Goal: Task Accomplishment & Management: Use online tool/utility

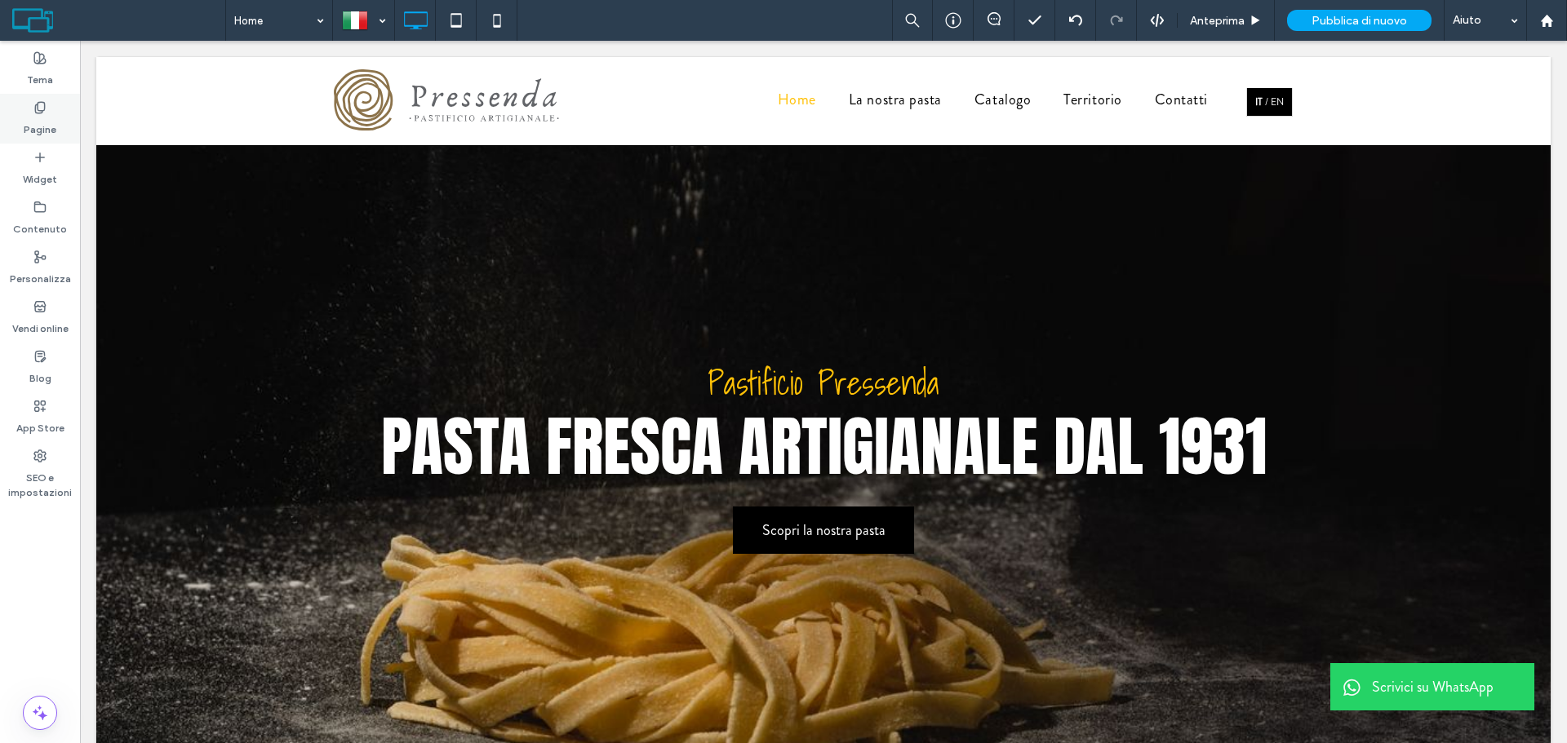
click at [37, 116] on label "Pagine" at bounding box center [40, 125] width 33 height 23
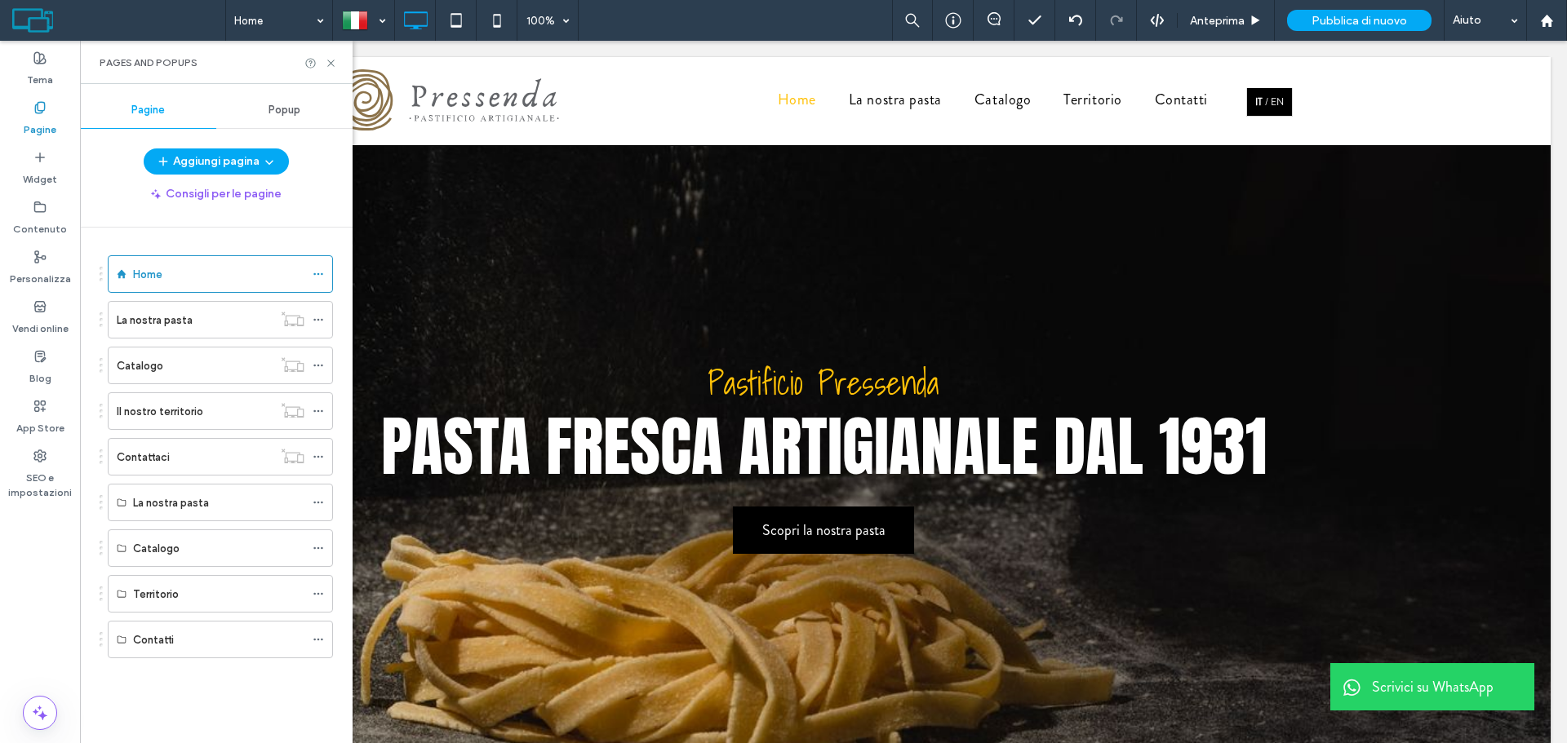
click at [206, 313] on div "La nostra pasta" at bounding box center [195, 320] width 156 height 17
click at [331, 65] on icon at bounding box center [331, 63] width 12 height 12
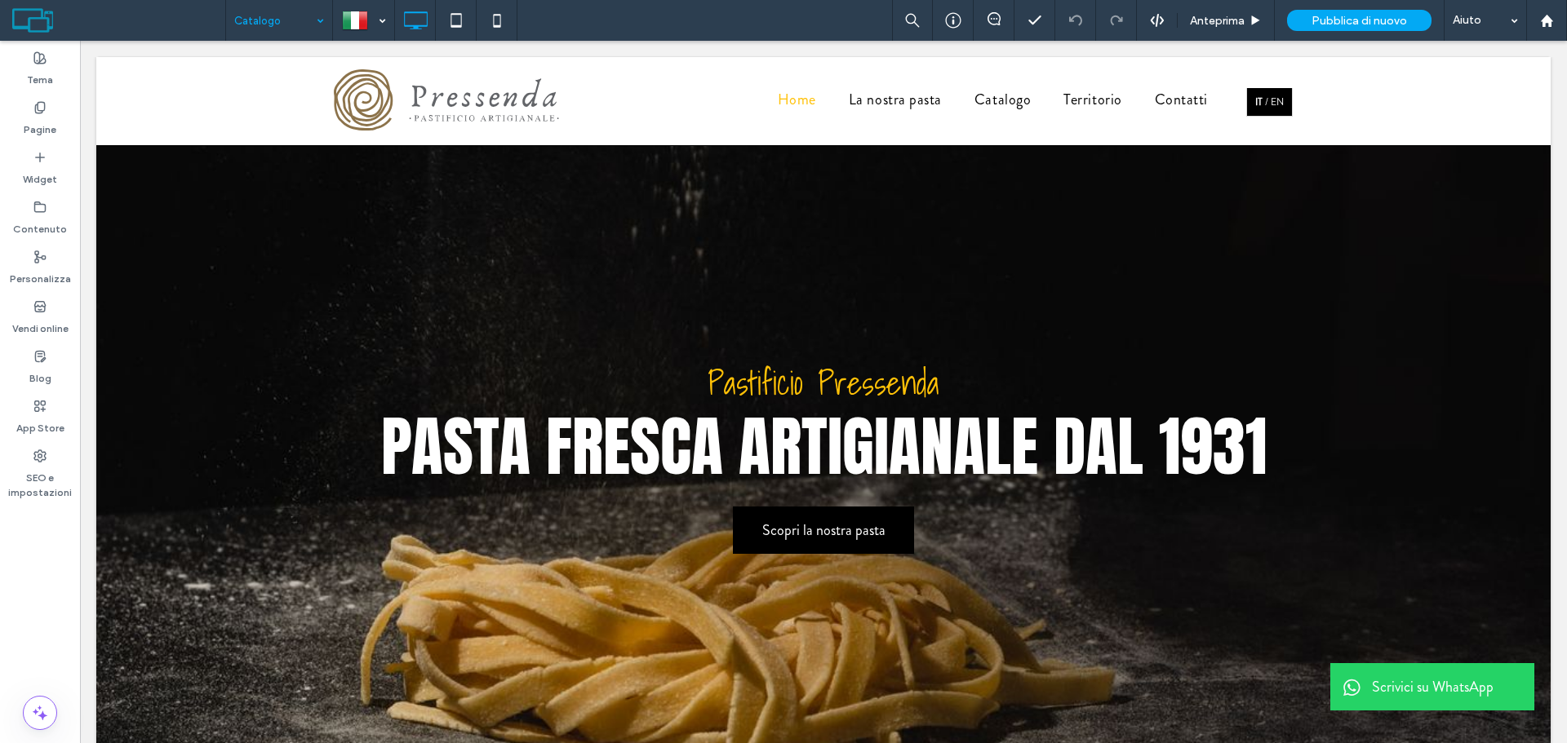
click at [321, 15] on div "Catalogo" at bounding box center [279, 20] width 106 height 41
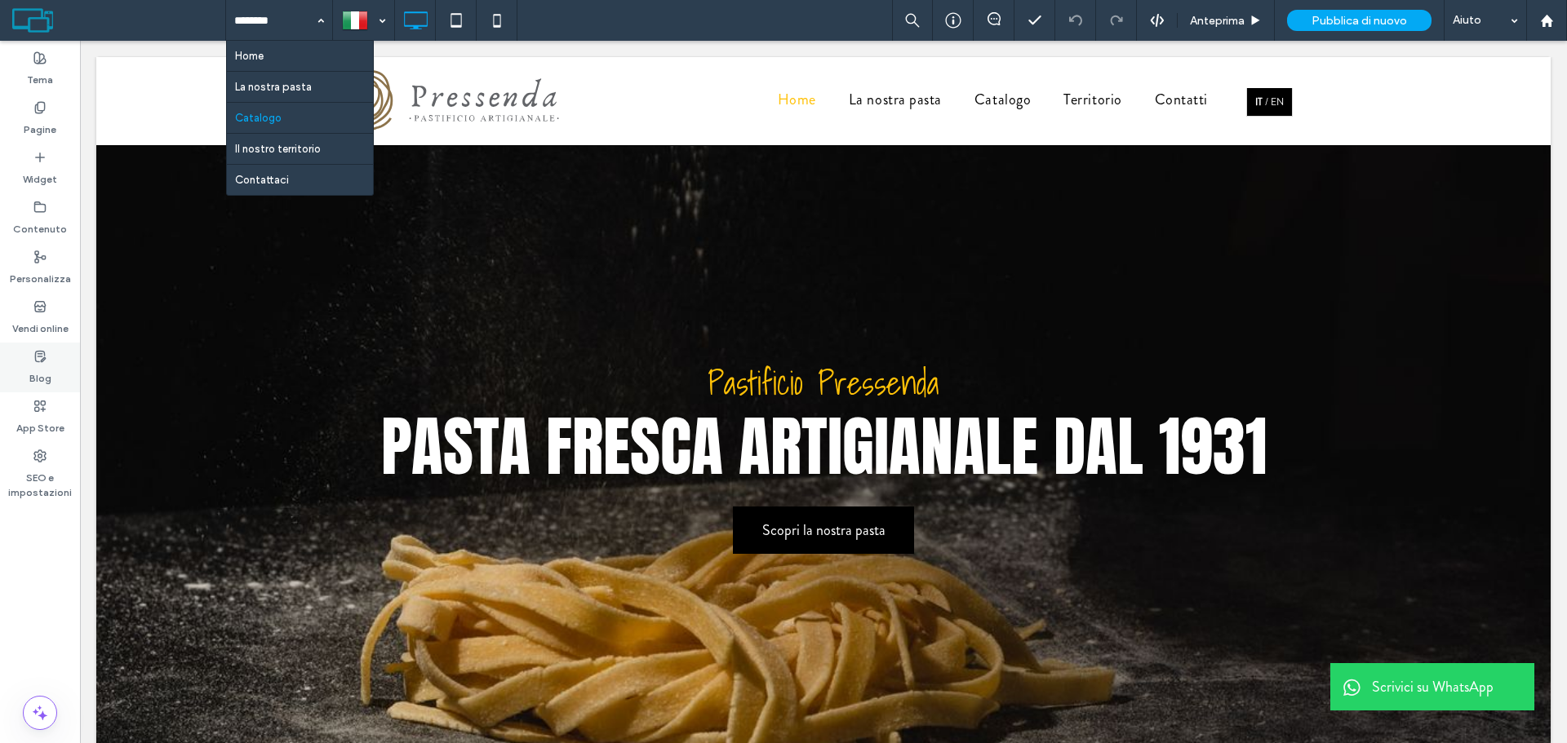
click at [30, 356] on div "Blog" at bounding box center [40, 368] width 80 height 50
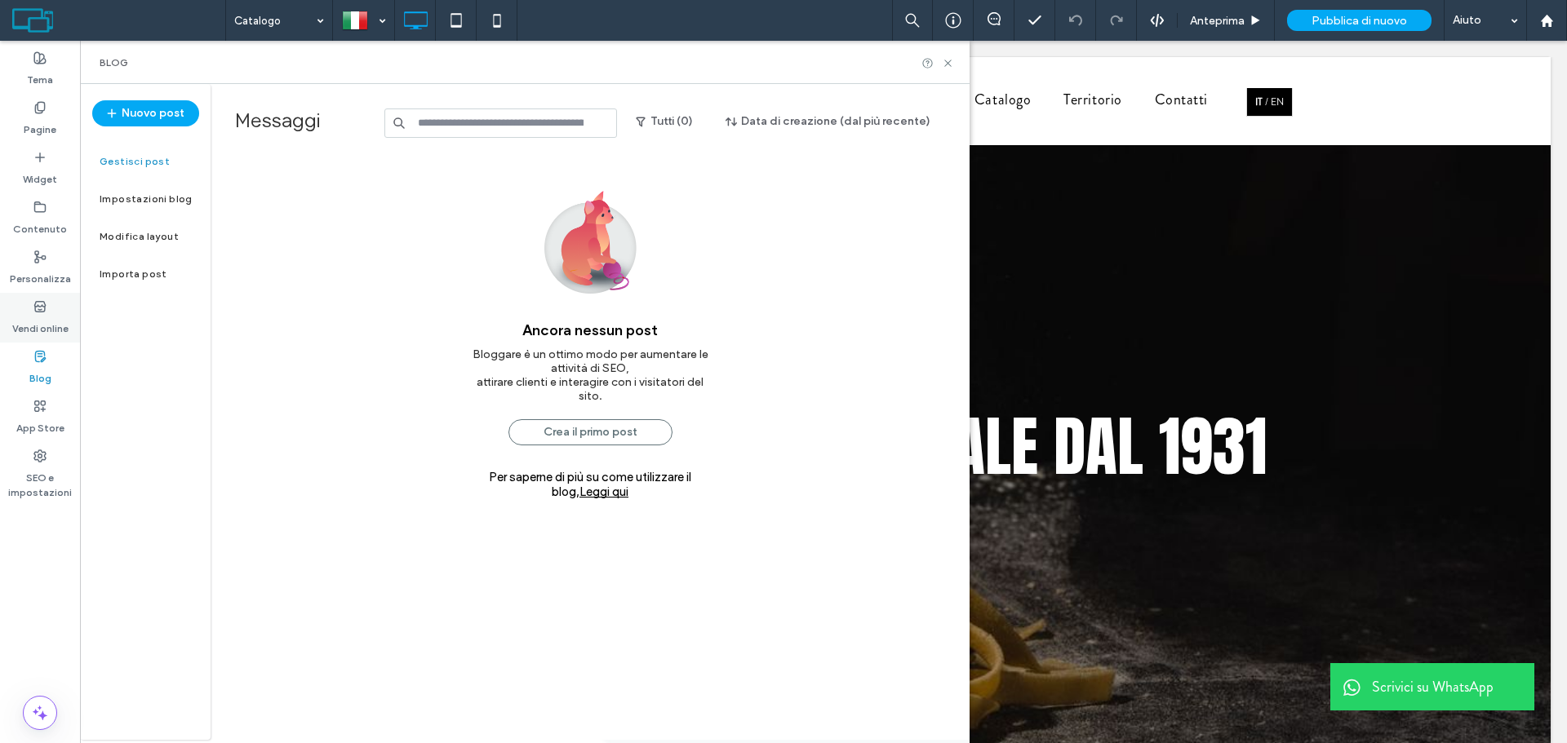
click at [56, 311] on div "Vendi online" at bounding box center [40, 318] width 80 height 50
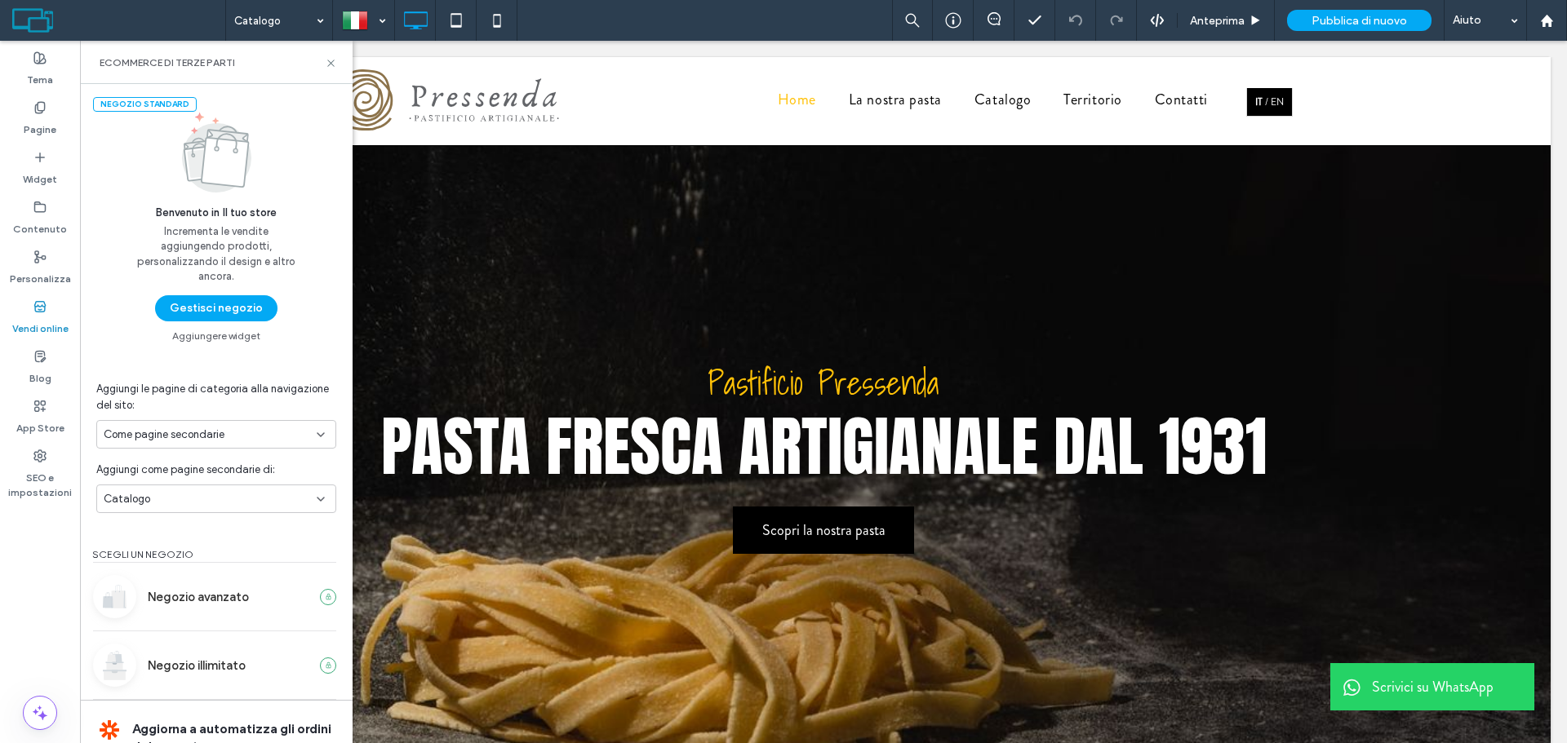
click at [220, 305] on button "Gestisci negozio" at bounding box center [216, 308] width 122 height 26
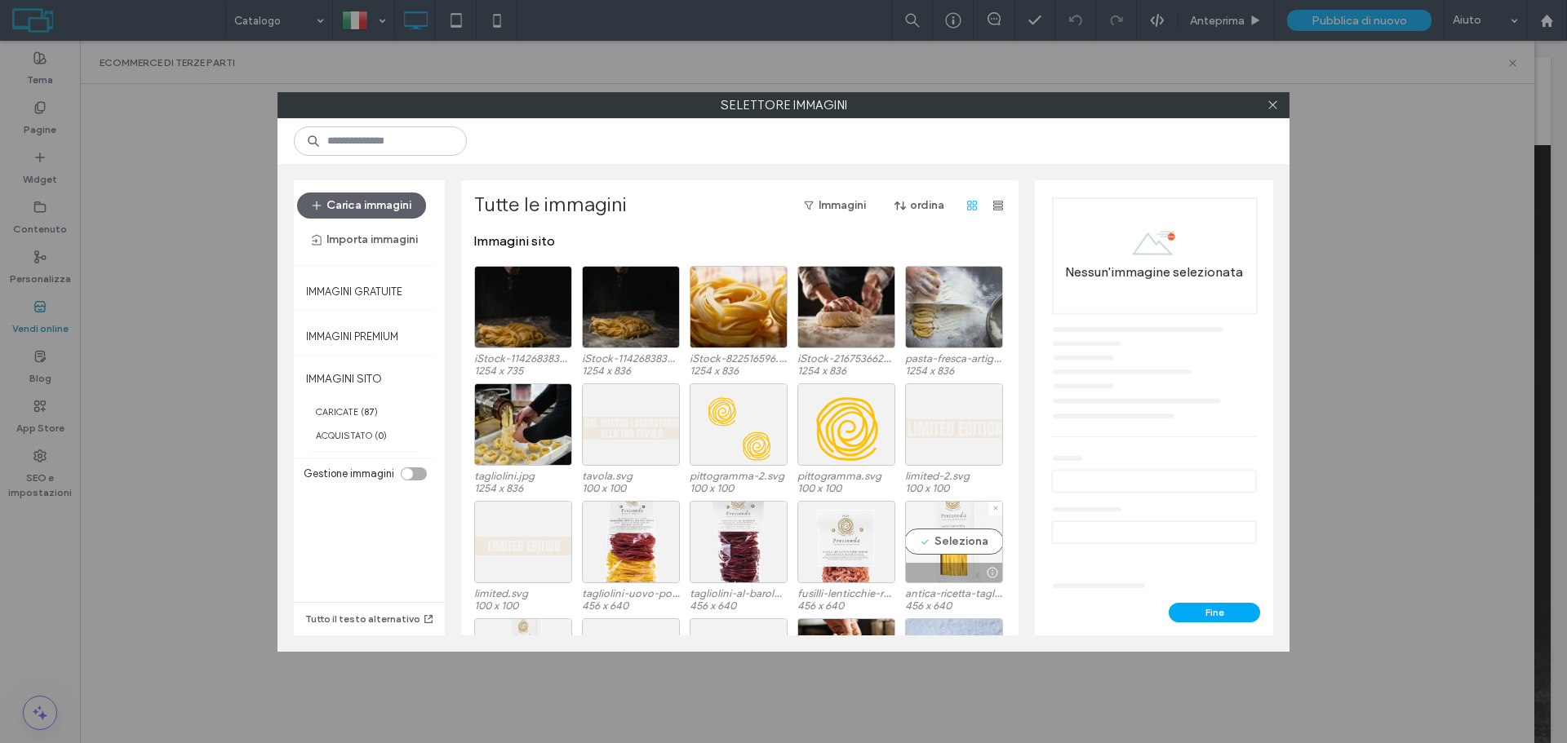
click at [948, 527] on div "Seleziona" at bounding box center [954, 542] width 98 height 82
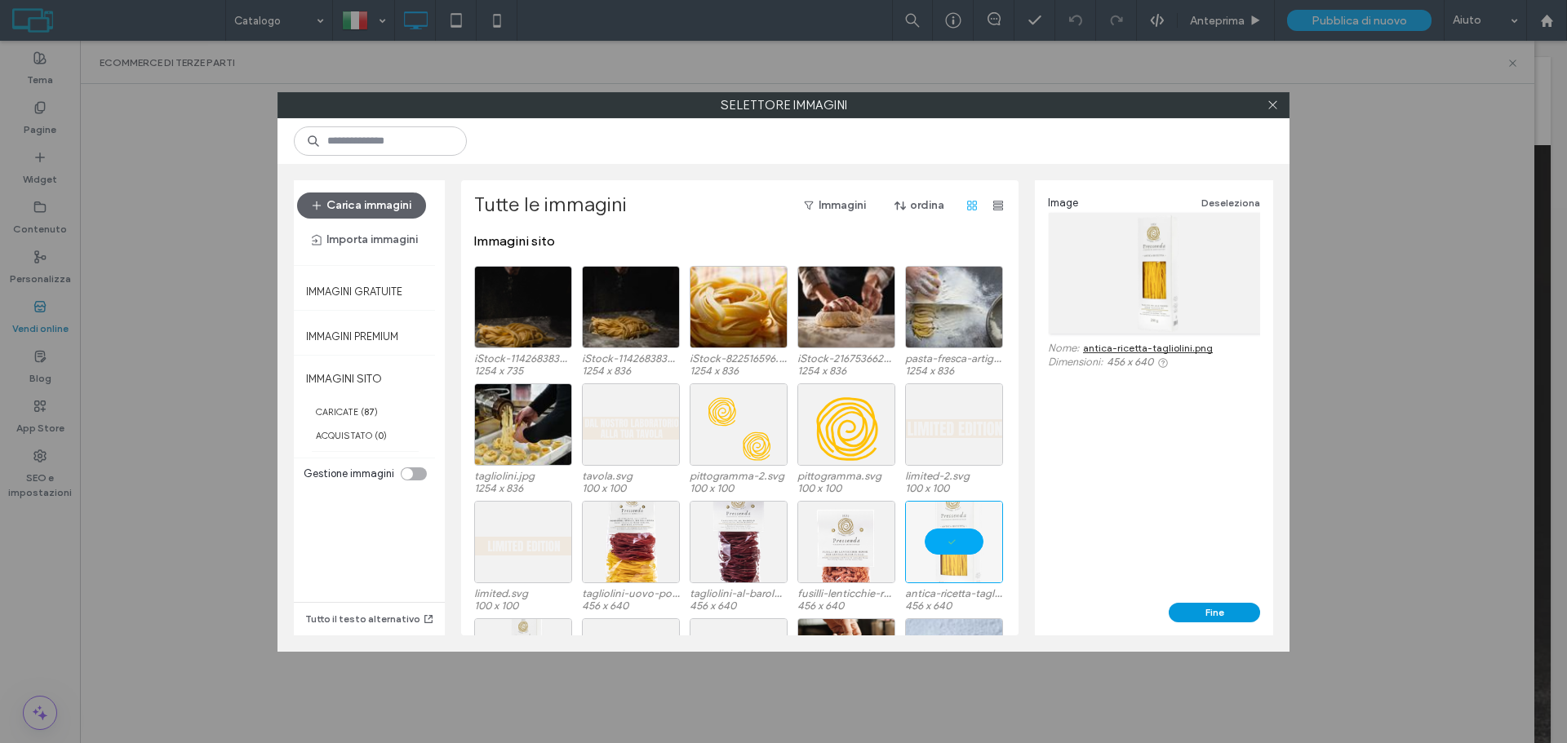
click at [1213, 605] on button "Fine" at bounding box center [1214, 613] width 91 height 20
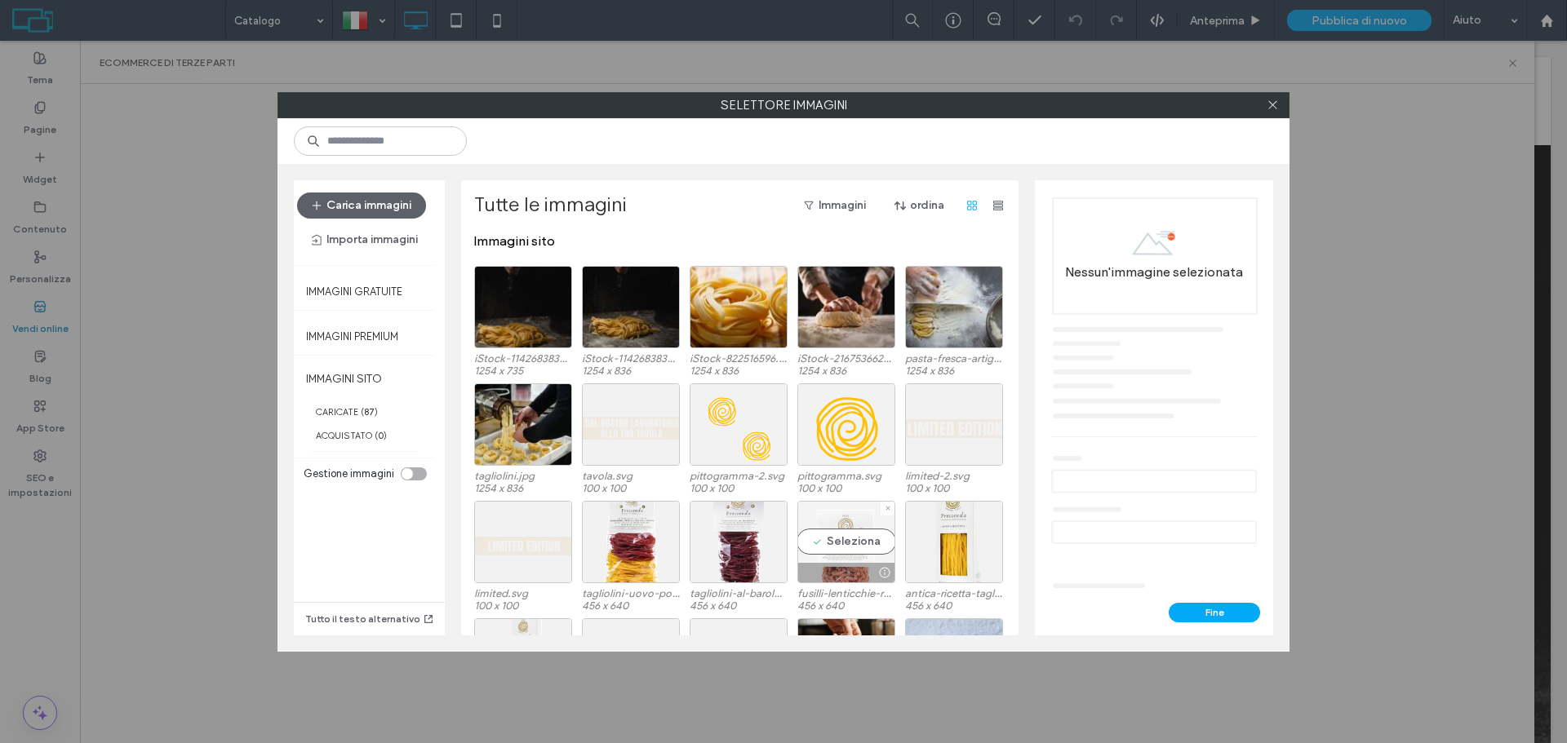
click at [842, 534] on div "Seleziona" at bounding box center [846, 542] width 98 height 82
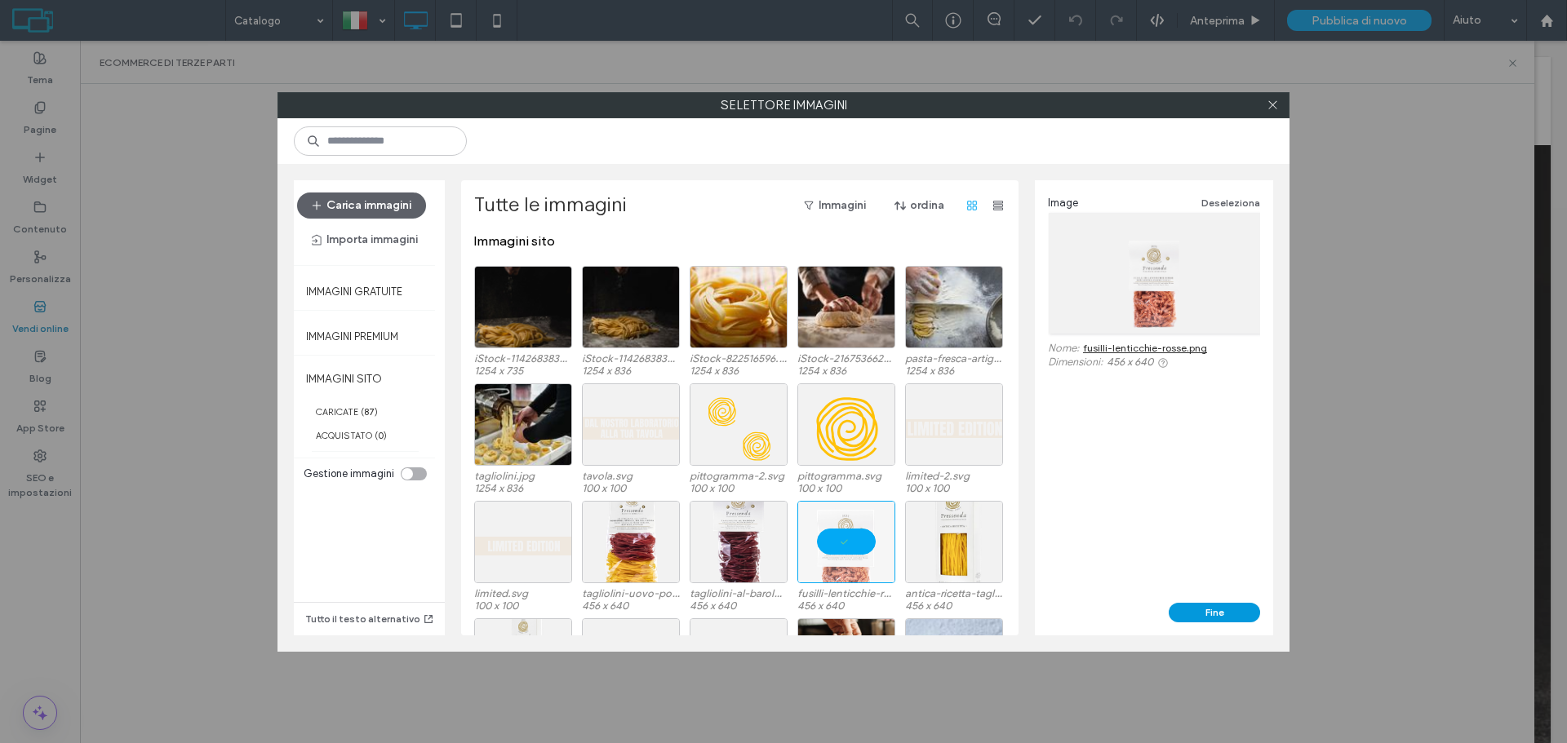
click at [1197, 616] on button "Fine" at bounding box center [1214, 613] width 91 height 20
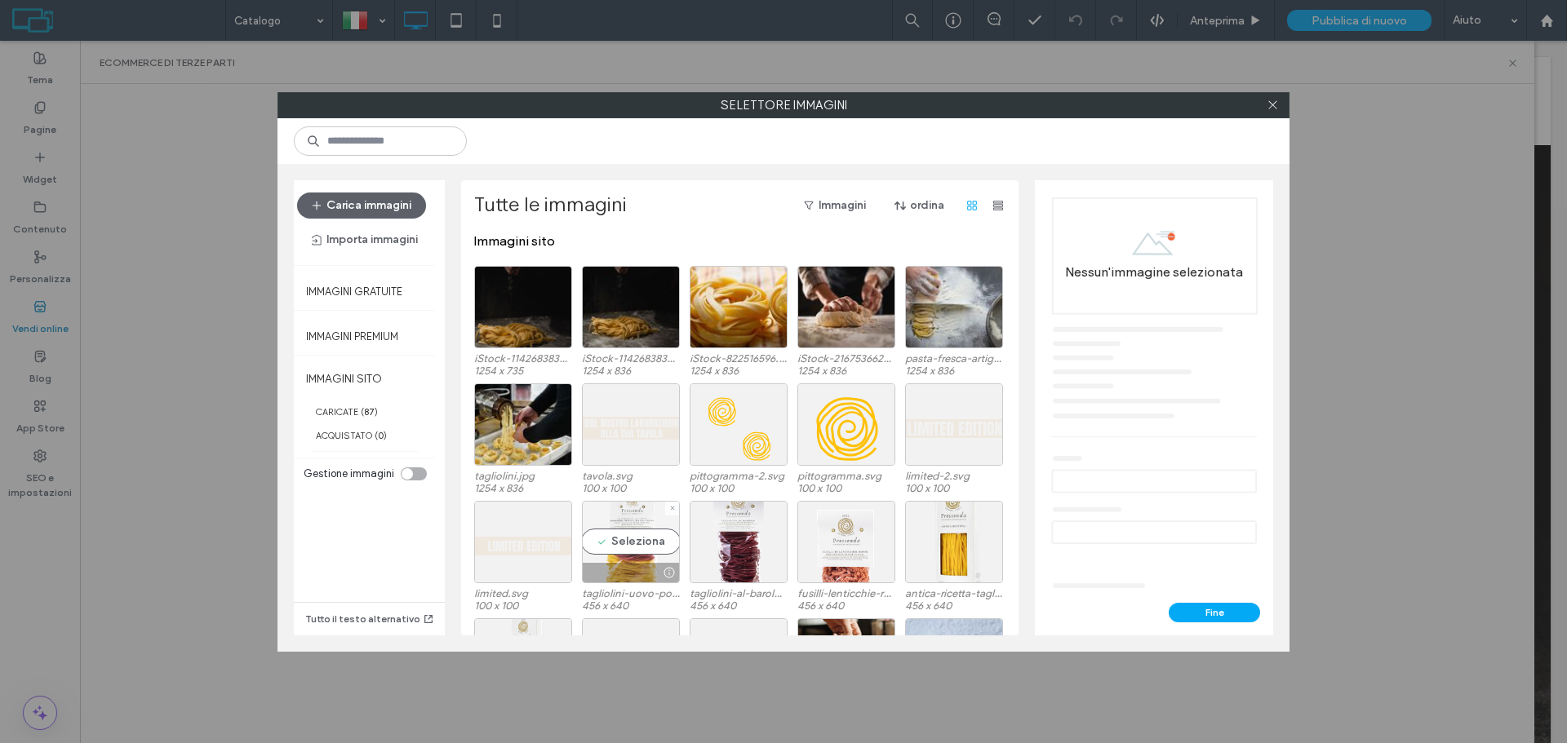
click at [601, 548] on div "Seleziona" at bounding box center [631, 542] width 98 height 82
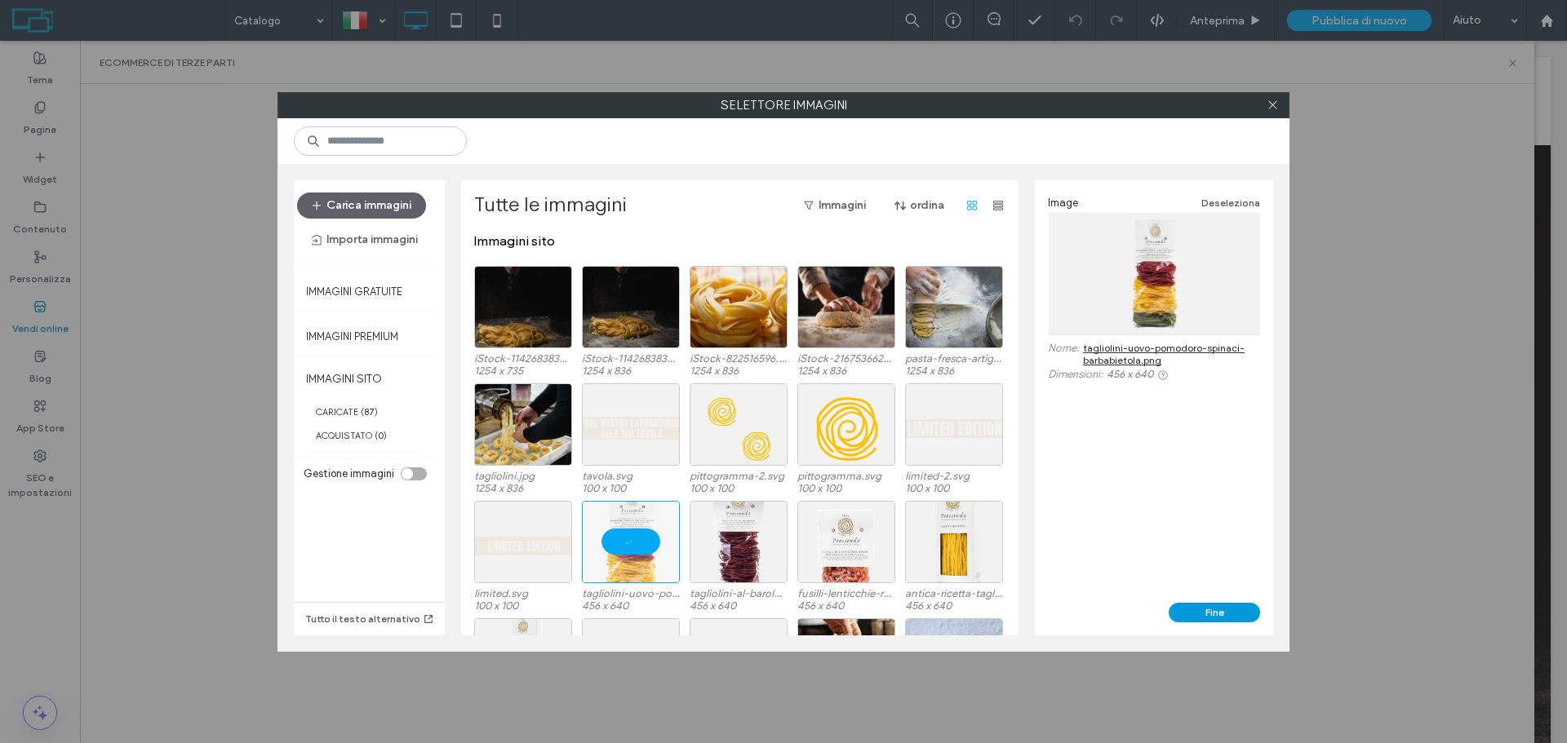
click at [1188, 610] on button "Fine" at bounding box center [1214, 613] width 91 height 20
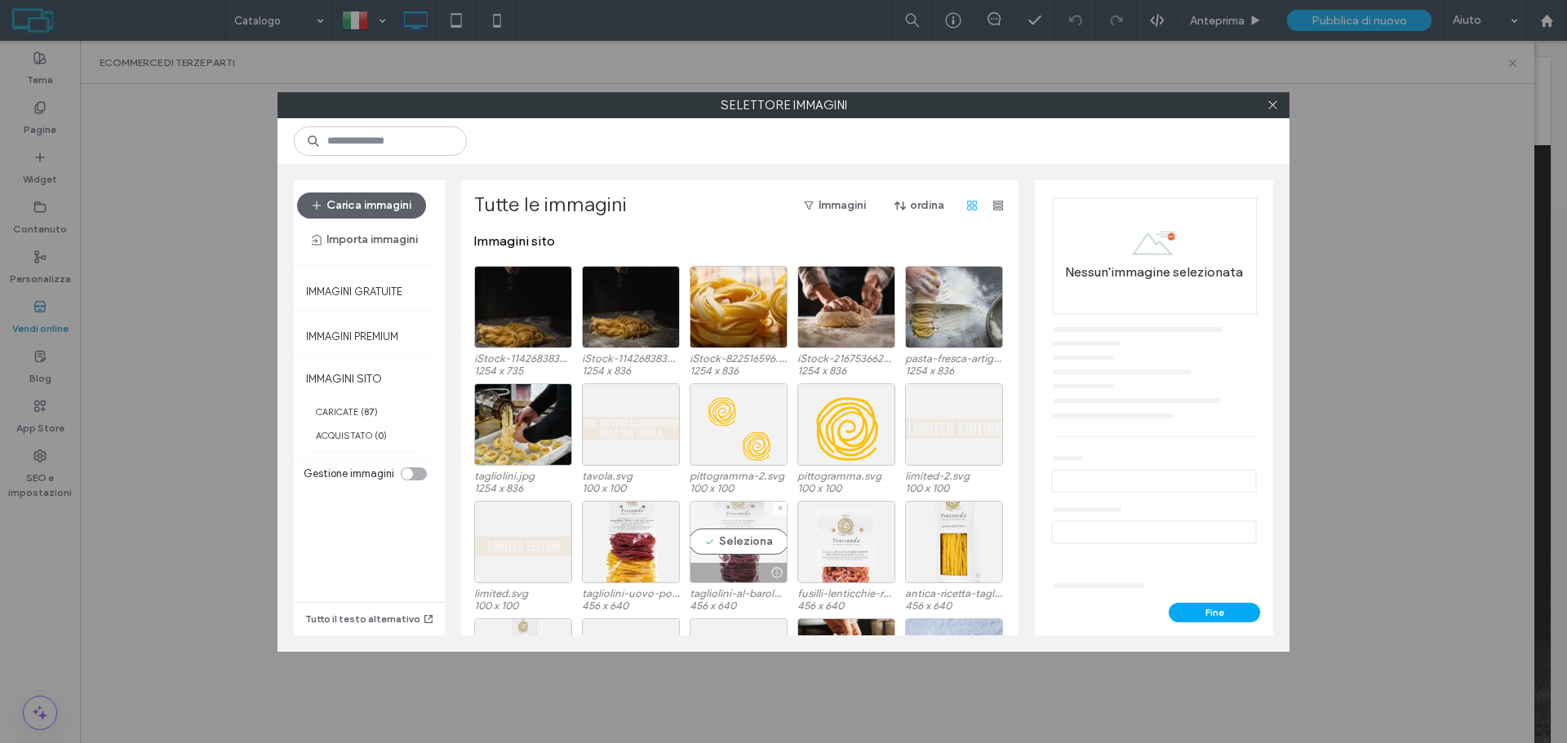
click at [747, 527] on div "Seleziona" at bounding box center [739, 542] width 98 height 82
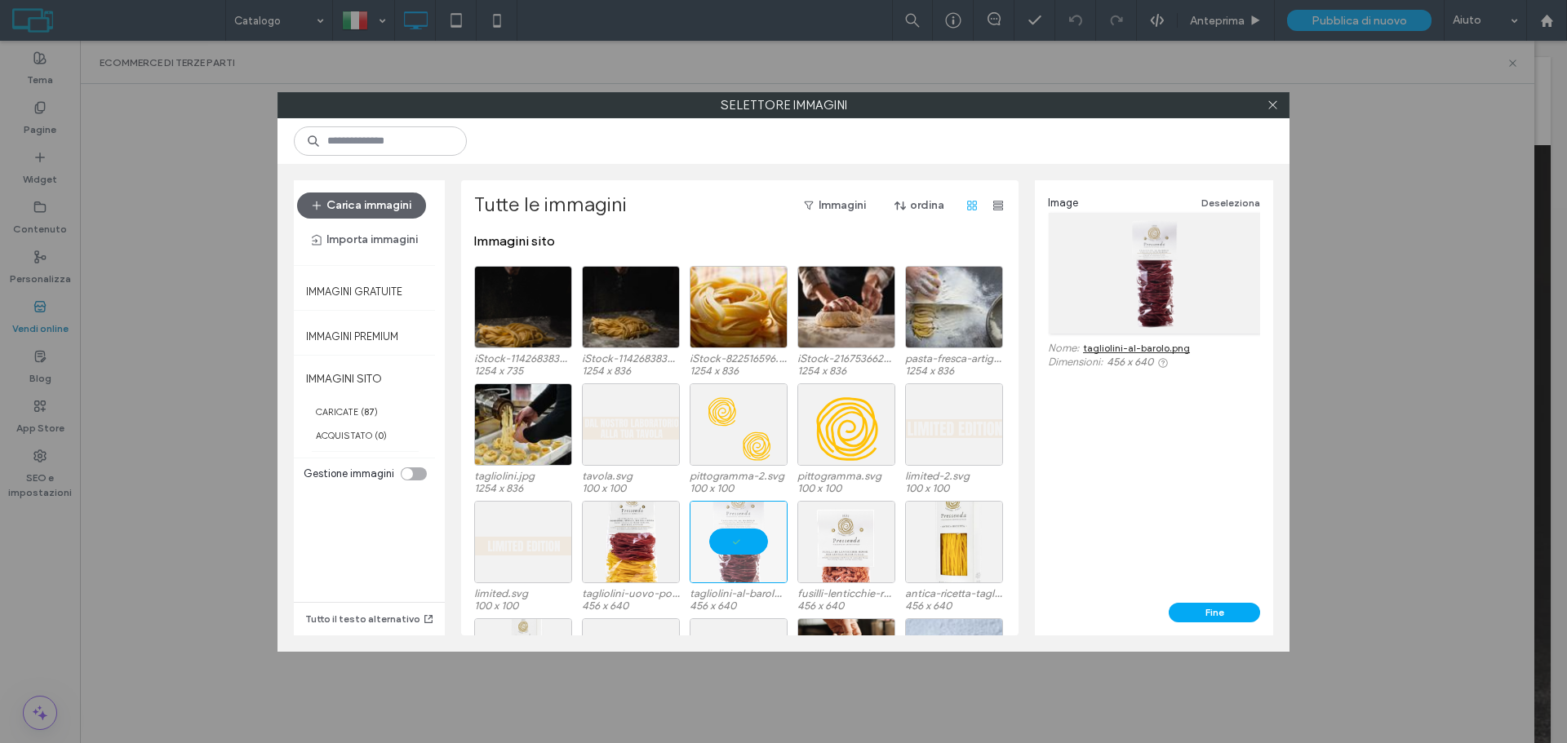
click at [1214, 610] on button "Fine" at bounding box center [1214, 613] width 91 height 20
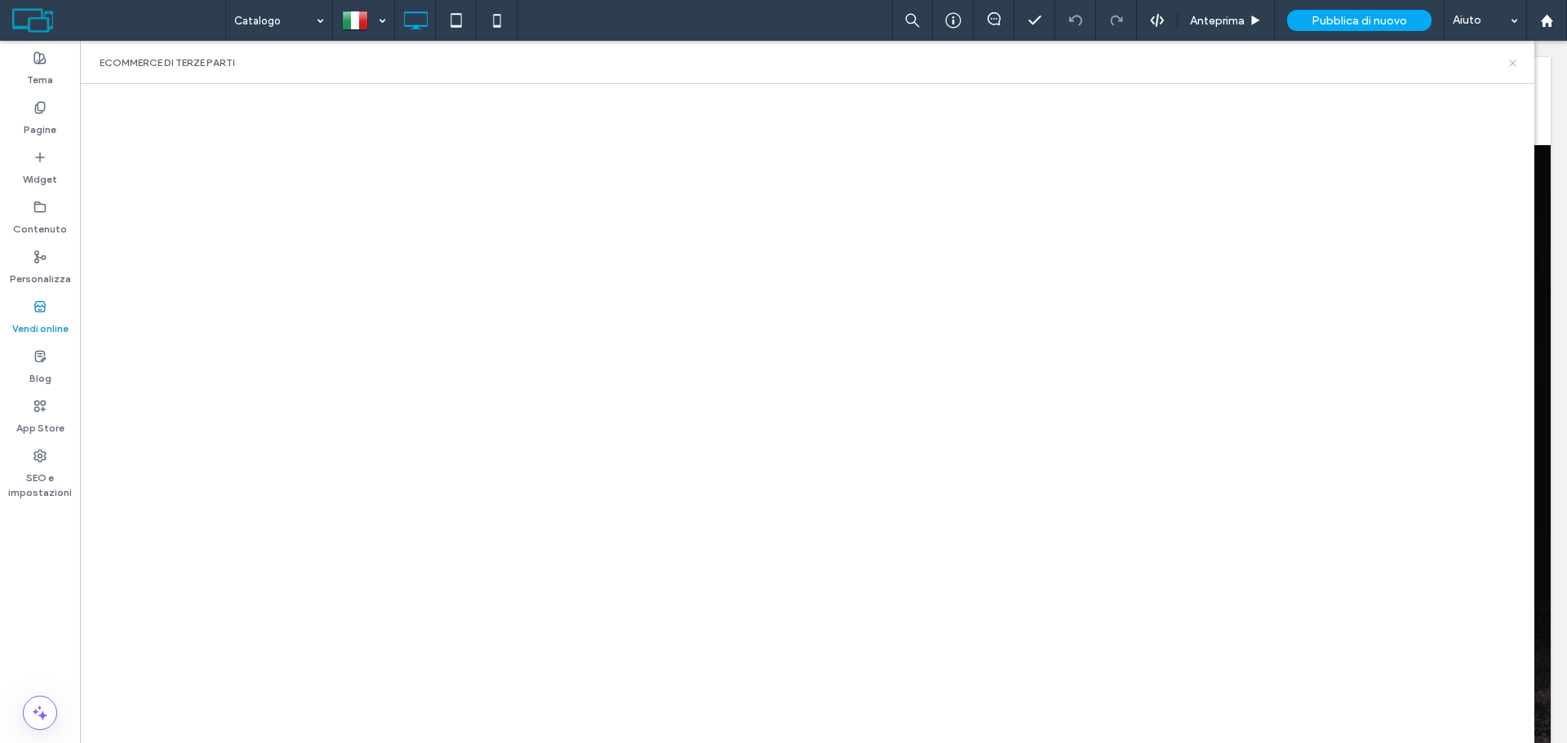
click at [1514, 60] on icon at bounding box center [1513, 63] width 12 height 12
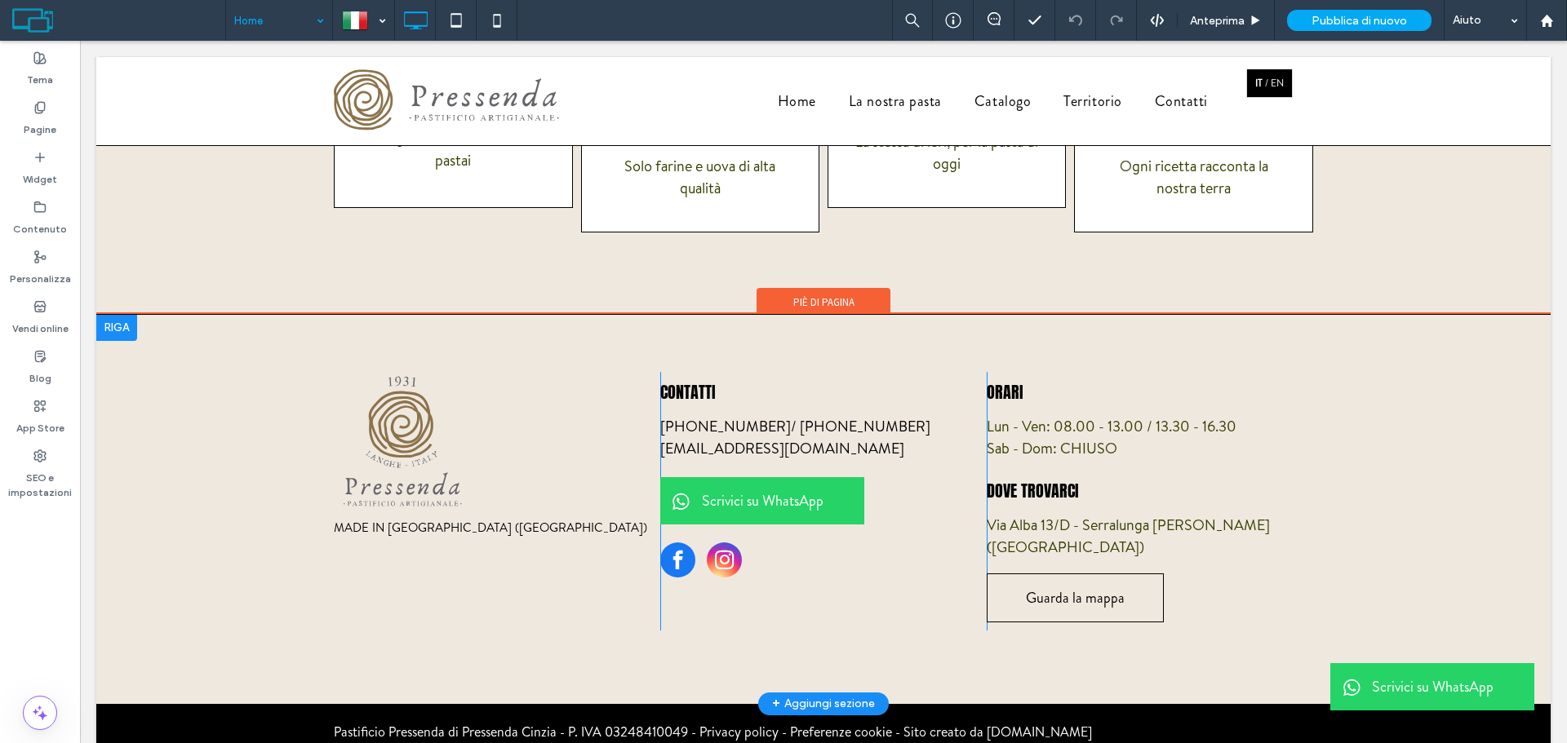
scroll to position [4304, 0]
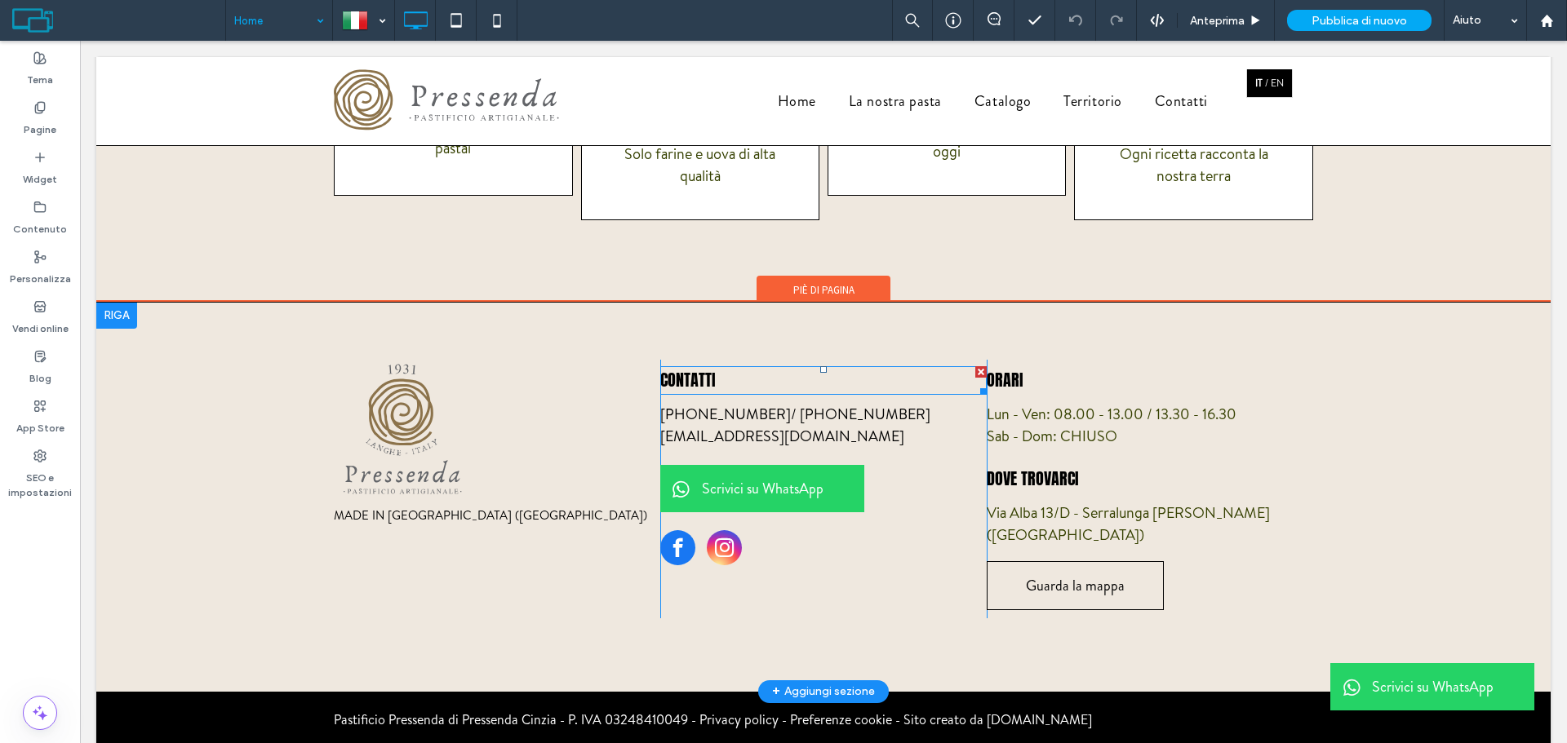
click at [743, 375] on p "Contatti" at bounding box center [823, 380] width 326 height 25
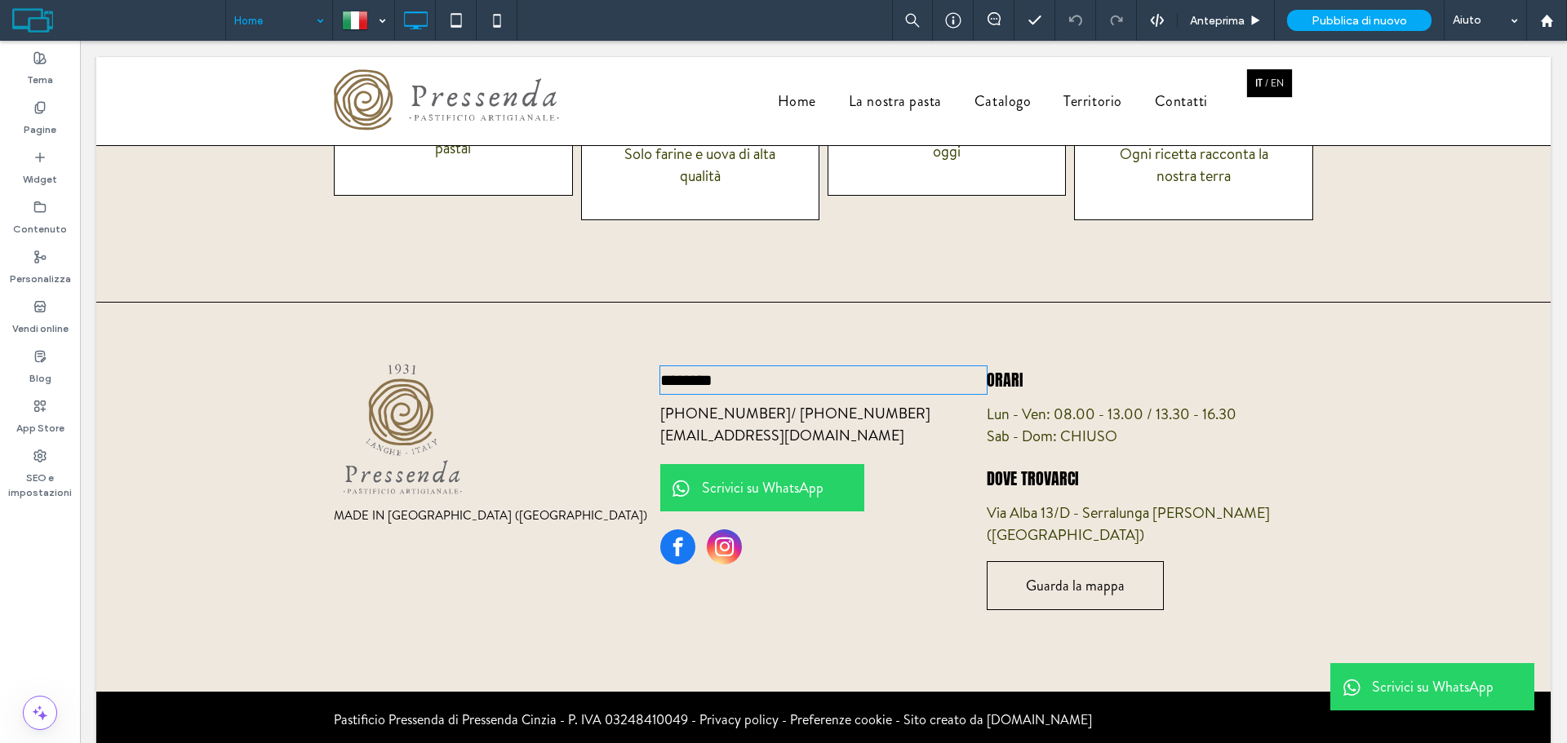
type input "**********"
type input "**"
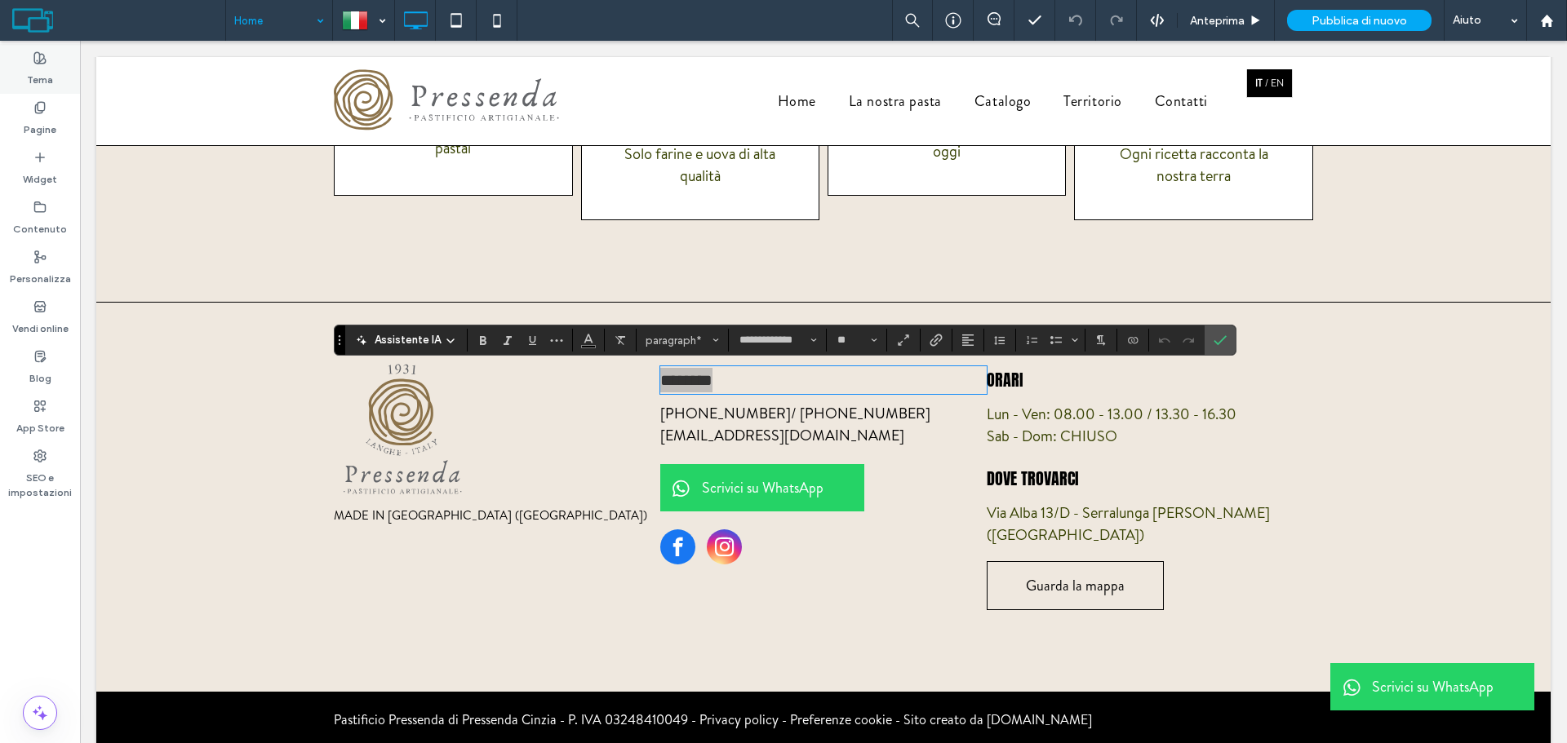
click at [32, 66] on label "Tema" at bounding box center [40, 75] width 26 height 23
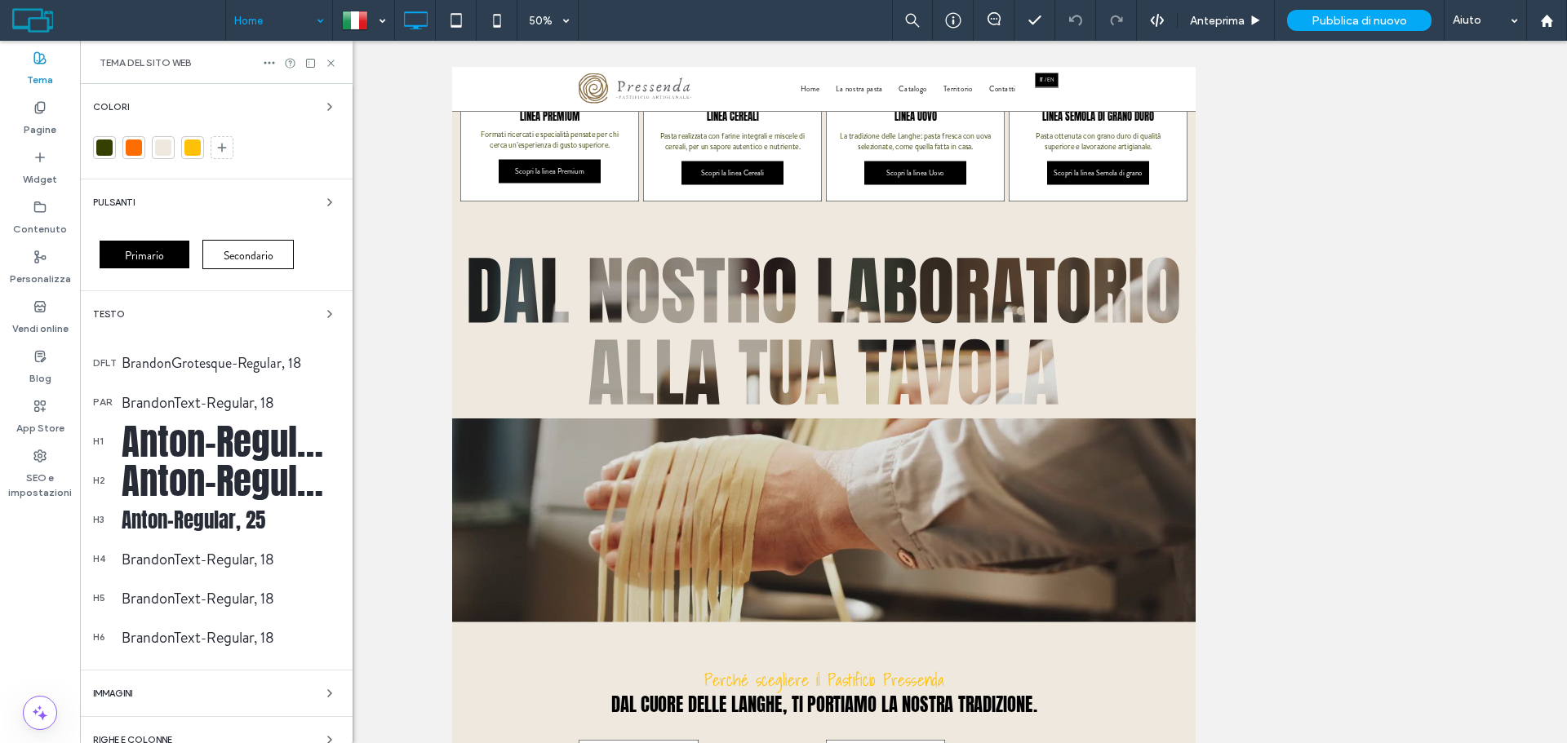
scroll to position [2868, 0]
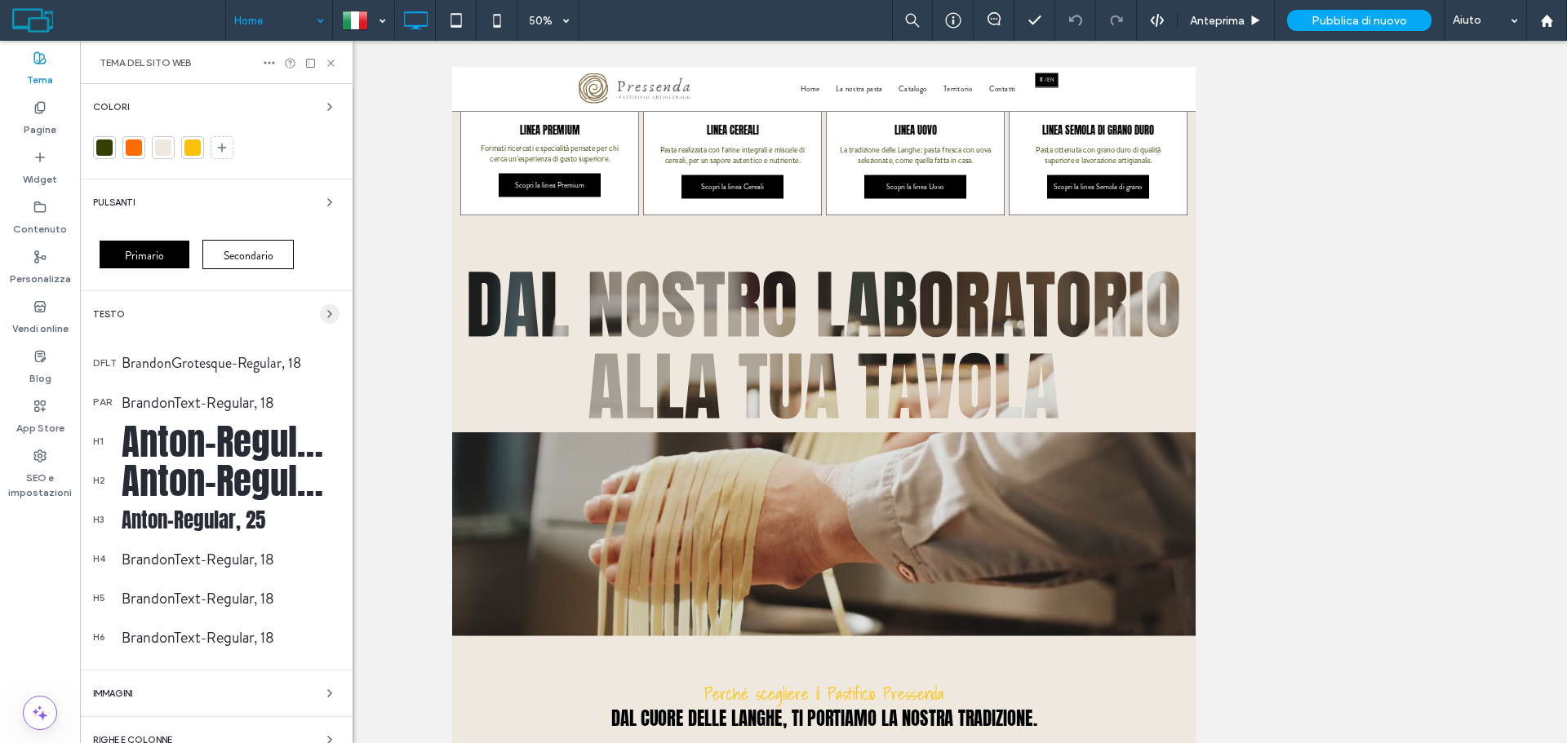
click at [326, 309] on icon "button" at bounding box center [329, 314] width 13 height 13
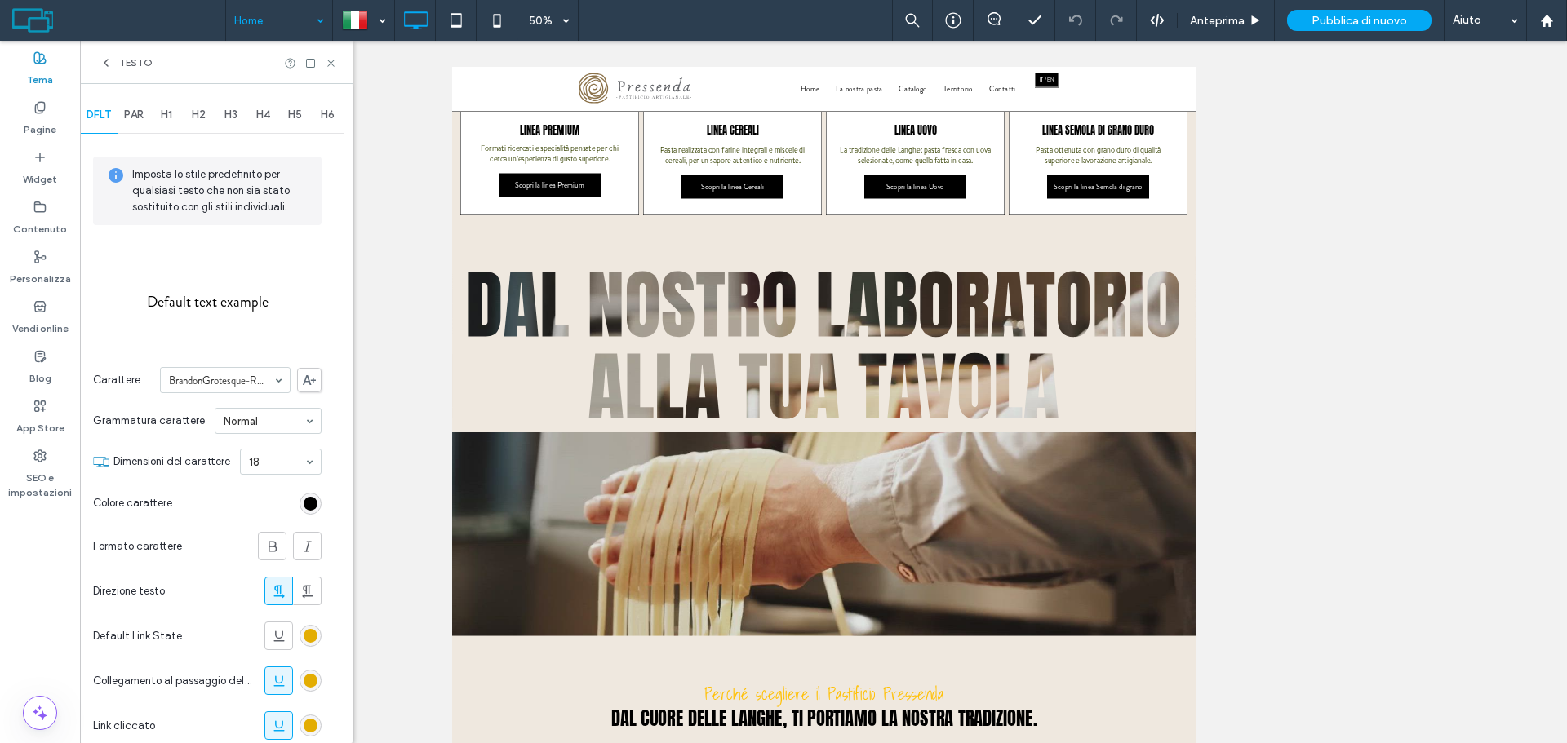
click at [196, 117] on span "H2" at bounding box center [199, 115] width 14 height 13
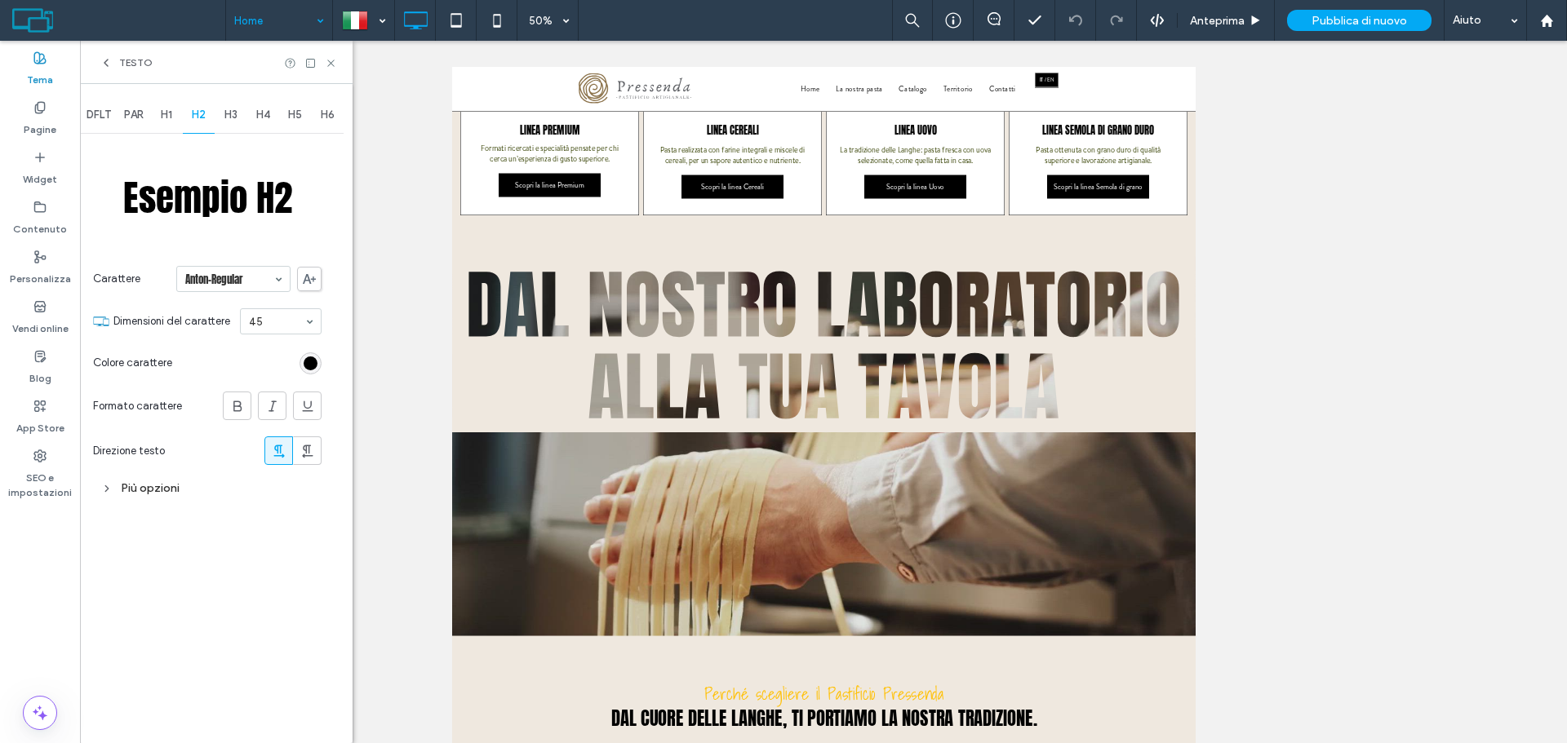
click at [165, 107] on div "H1" at bounding box center [166, 115] width 33 height 36
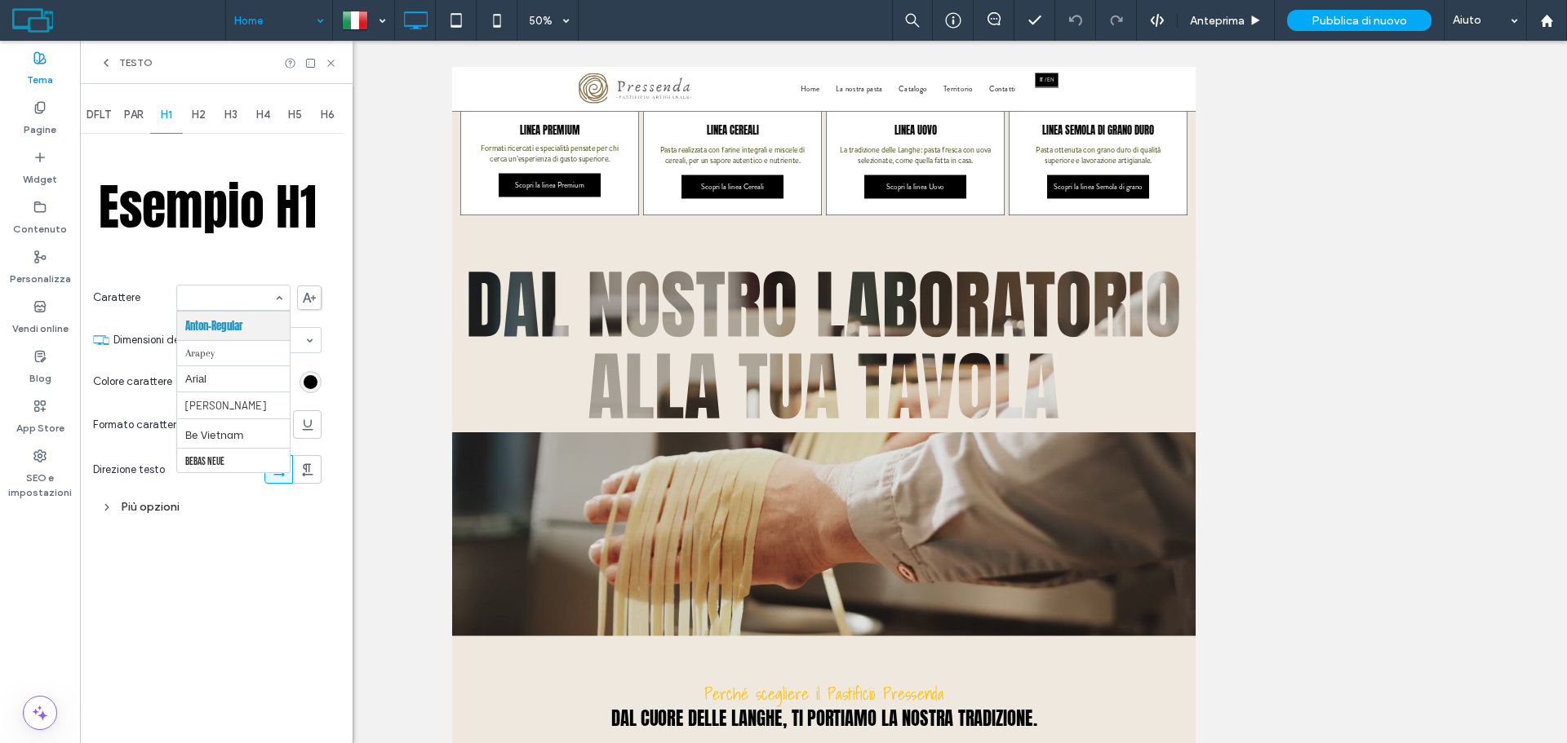
scroll to position [141, 0]
click at [213, 297] on input at bounding box center [229, 297] width 88 height 11
type input "**"
click at [311, 289] on span at bounding box center [309, 298] width 24 height 24
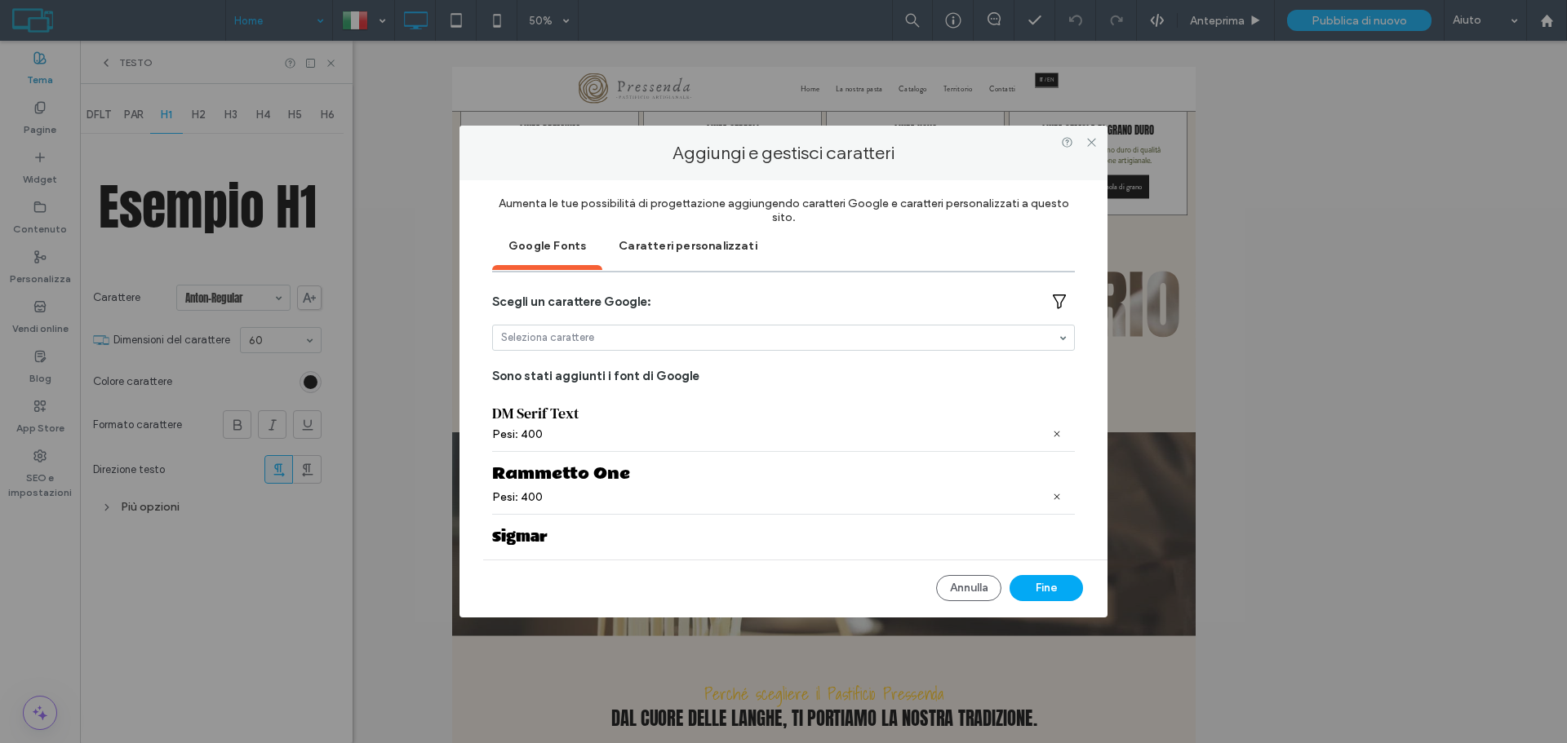
click at [532, 326] on div at bounding box center [783, 338] width 581 height 24
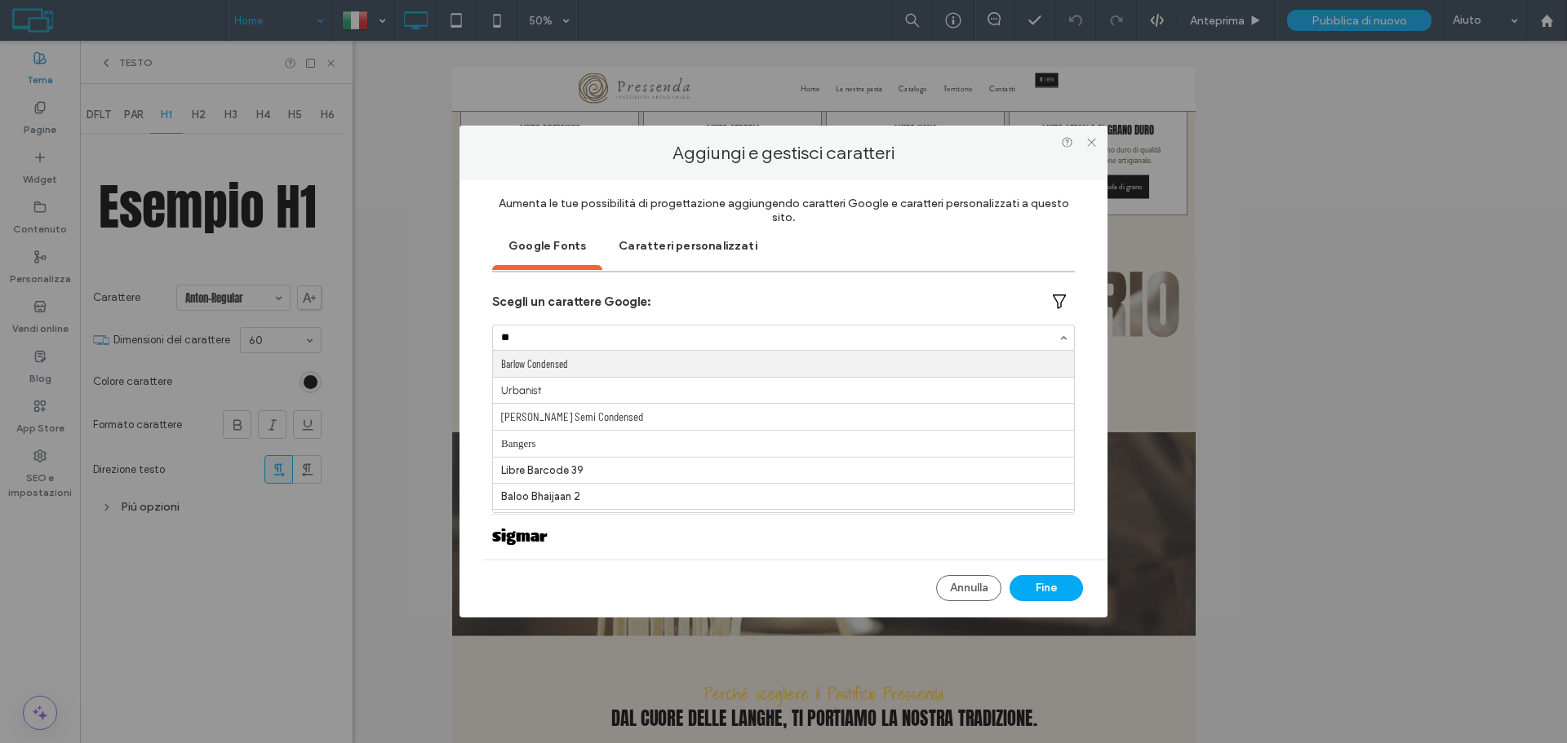
type input "***"
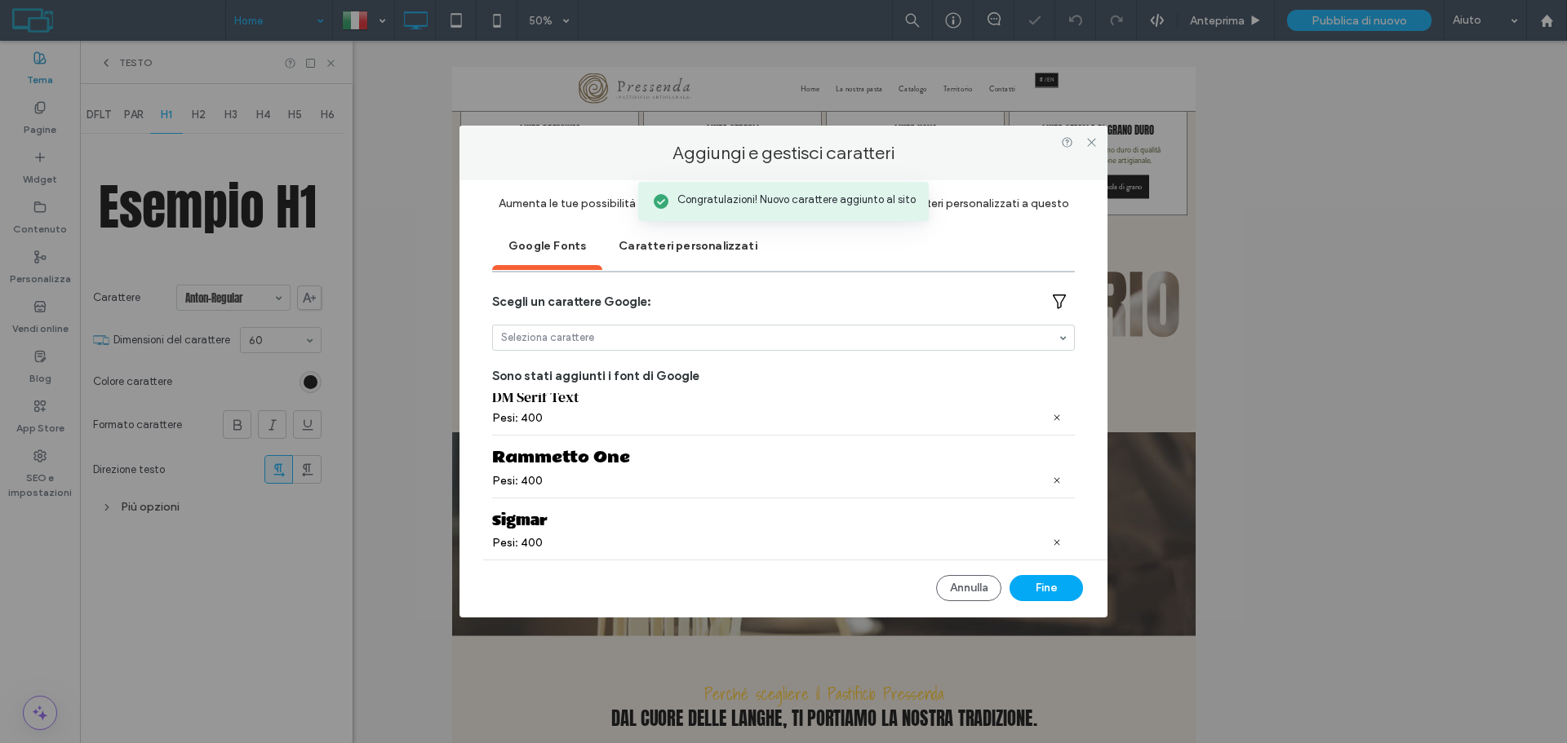
scroll to position [81, 0]
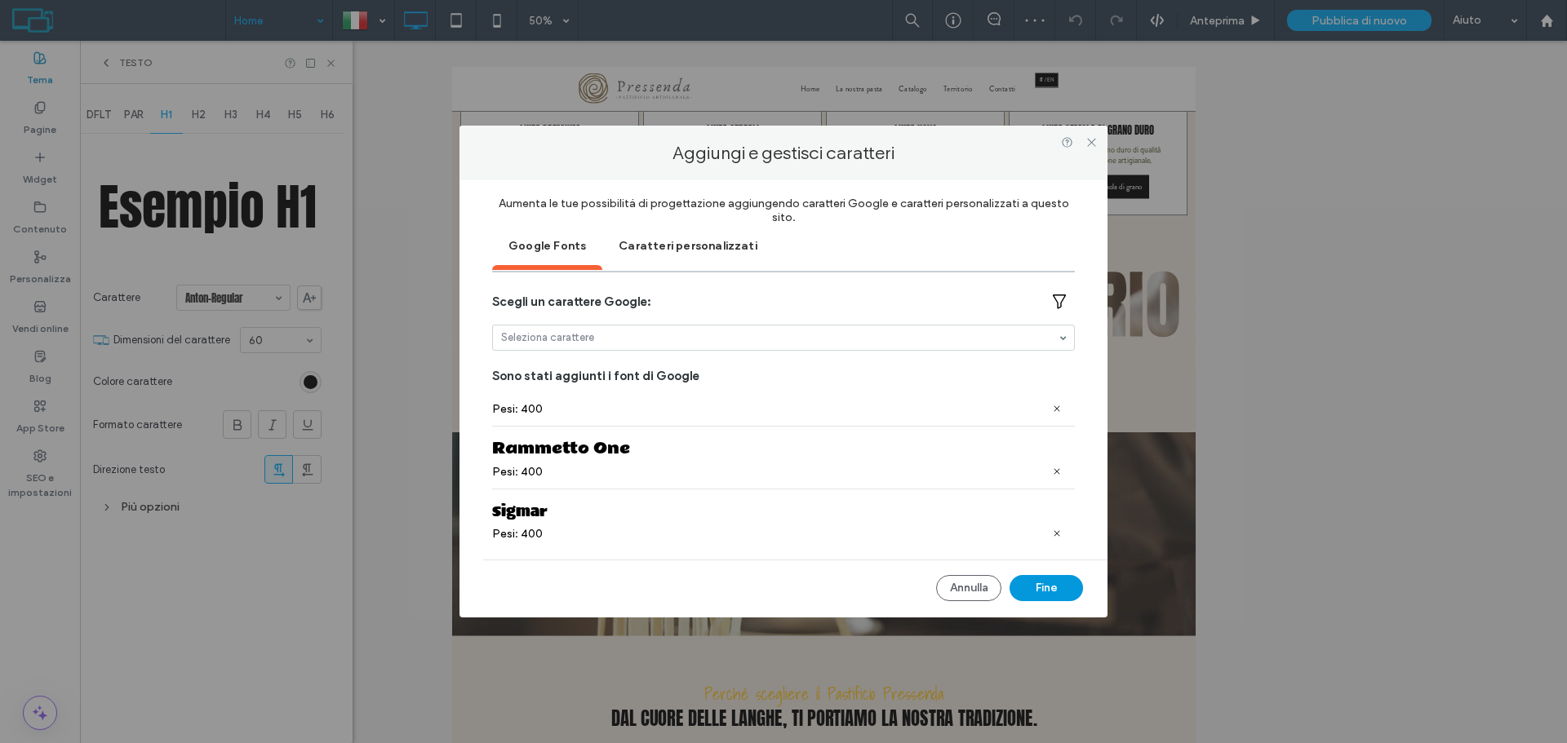
click at [1048, 575] on button "Fine" at bounding box center [1046, 588] width 73 height 26
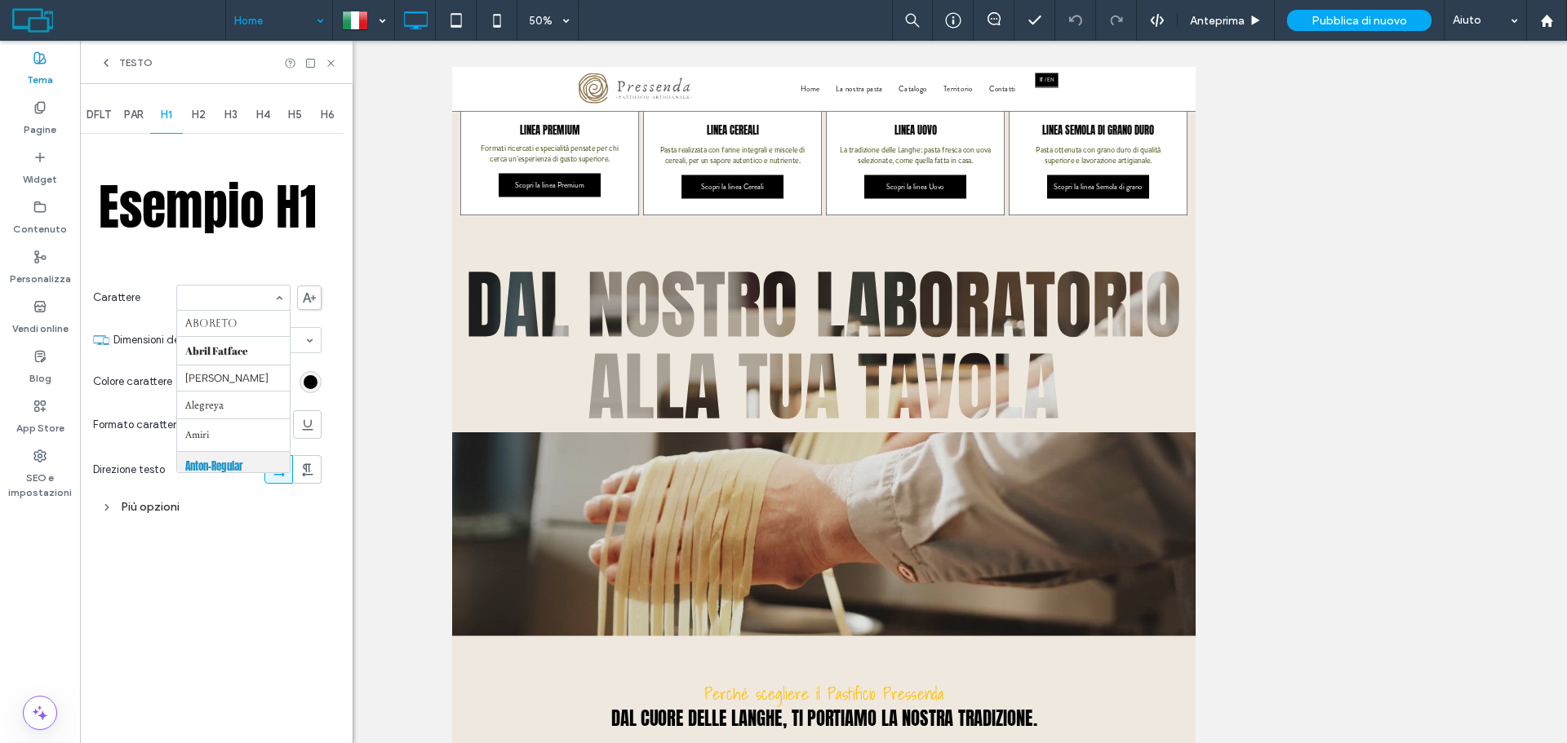
scroll to position [141, 0]
type input "**"
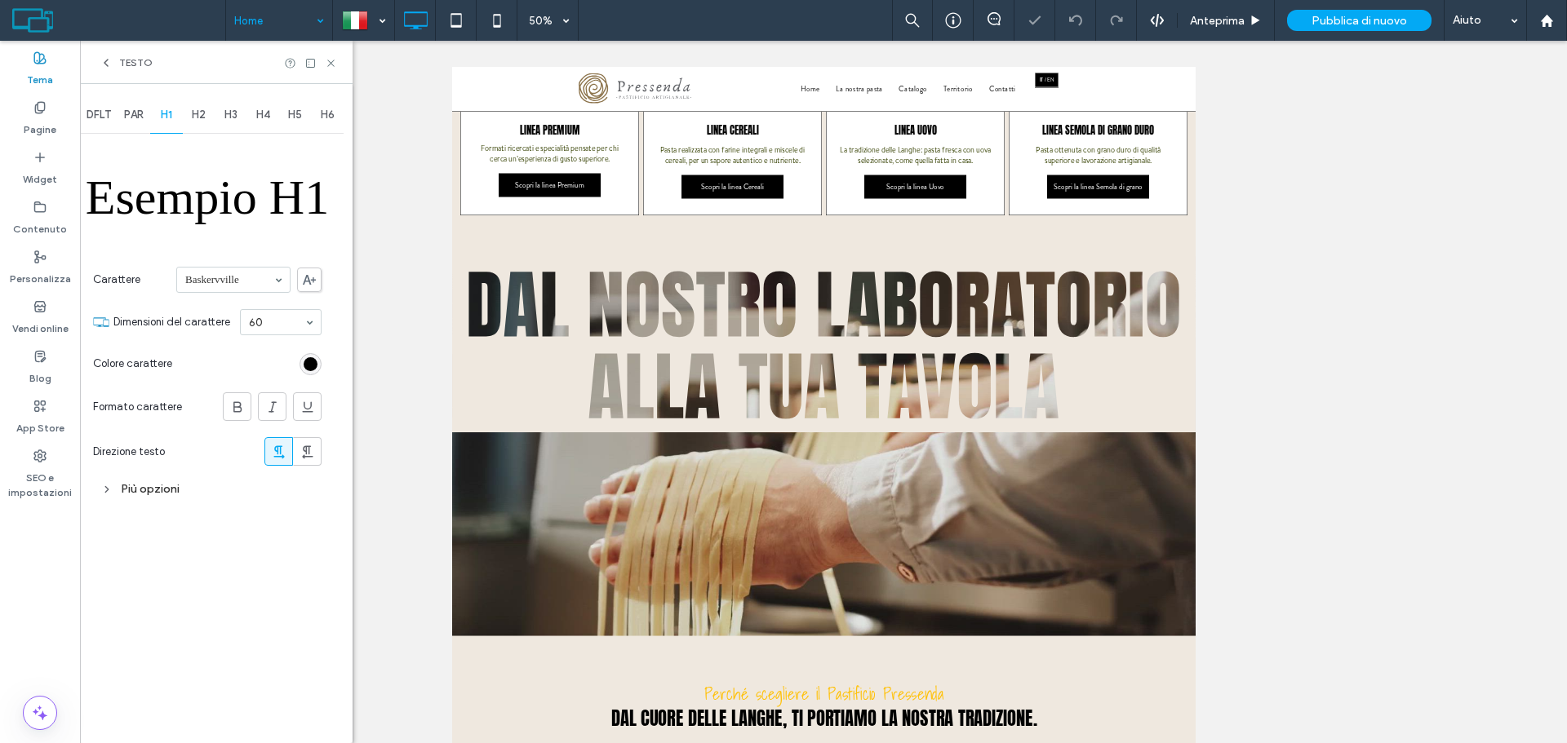
scroll to position [2940, 0]
click at [199, 113] on span "H2" at bounding box center [199, 115] width 14 height 13
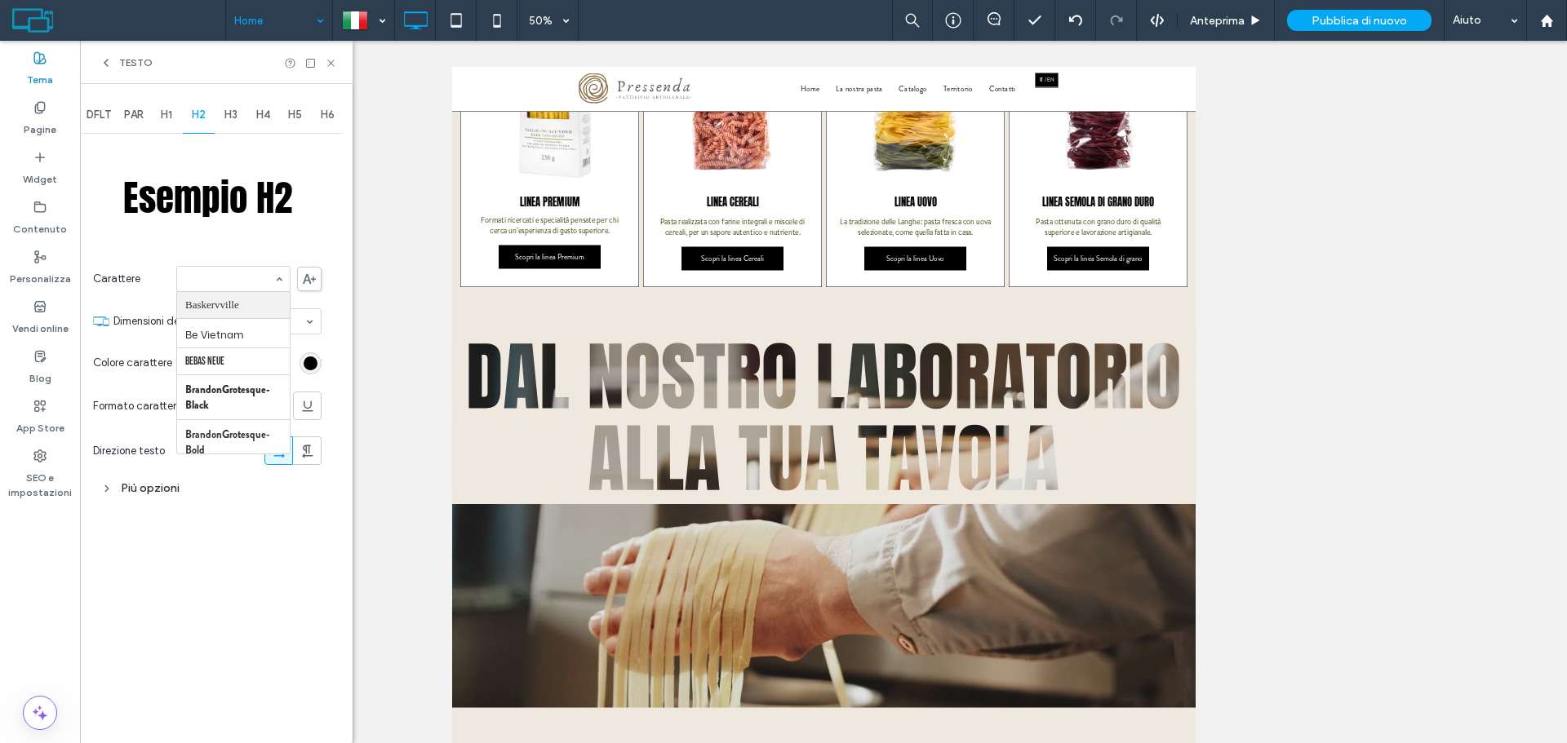
scroll to position [3083, 0]
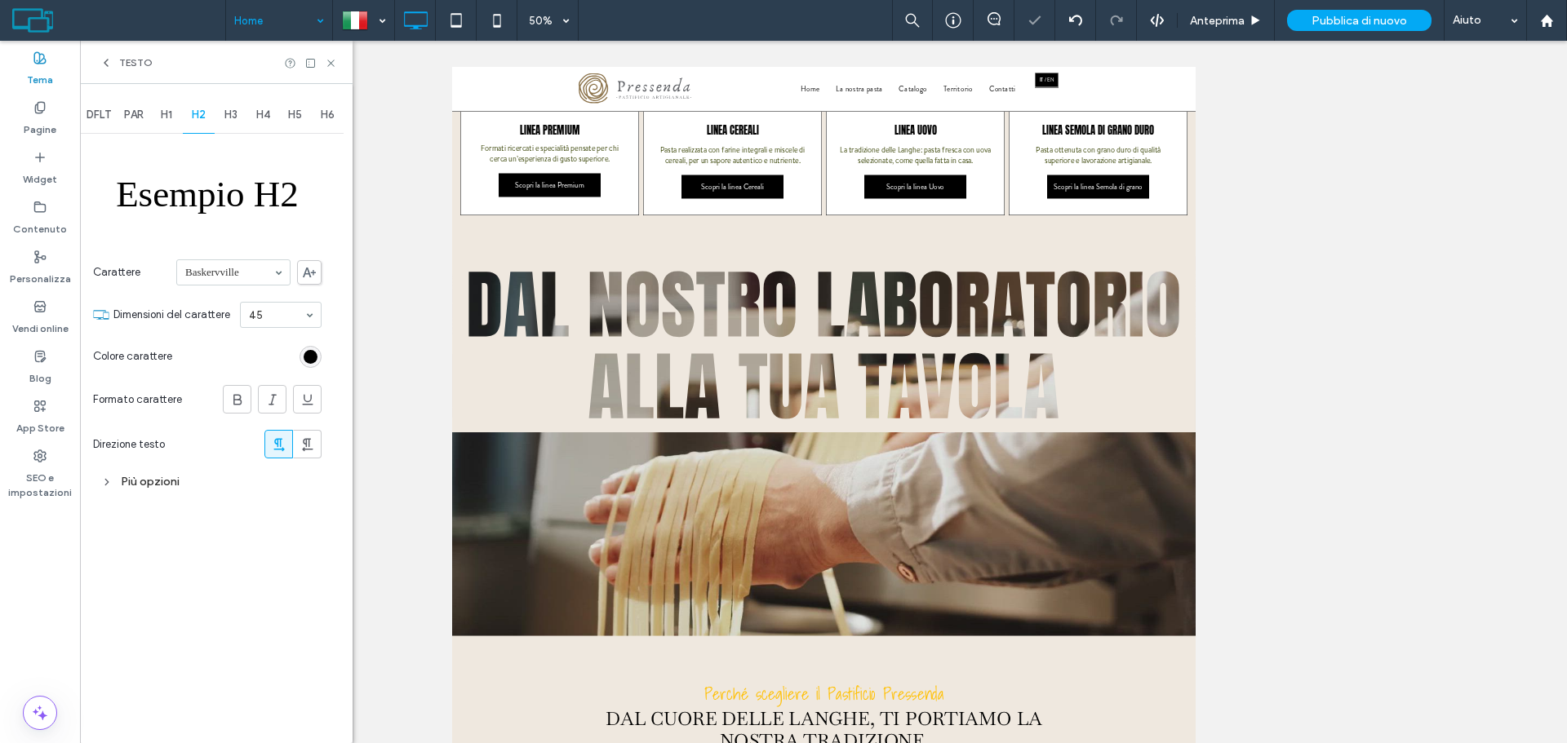
click at [227, 111] on span "H3" at bounding box center [230, 115] width 13 height 13
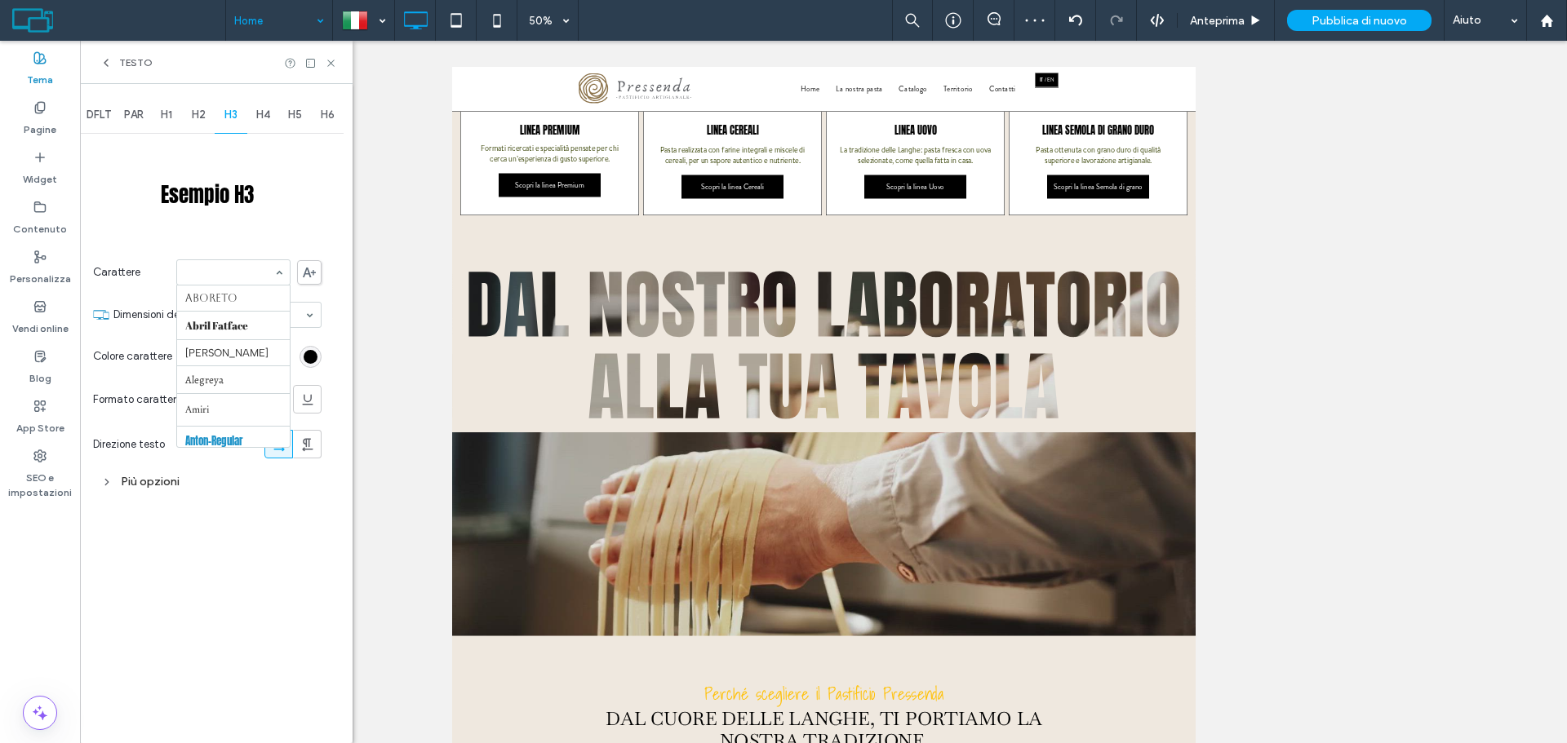
scroll to position [249, 0]
type input "**"
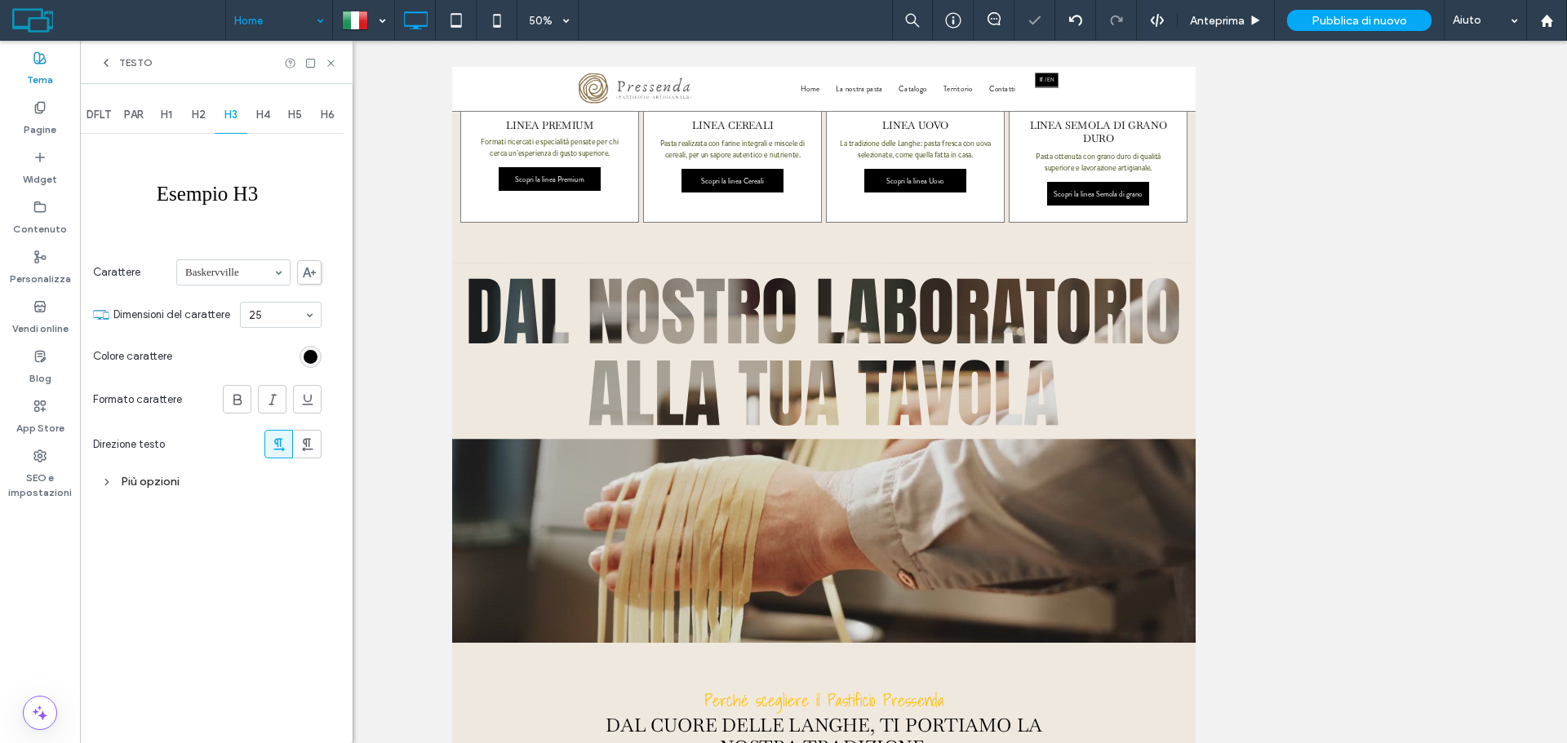
scroll to position [3075, 0]
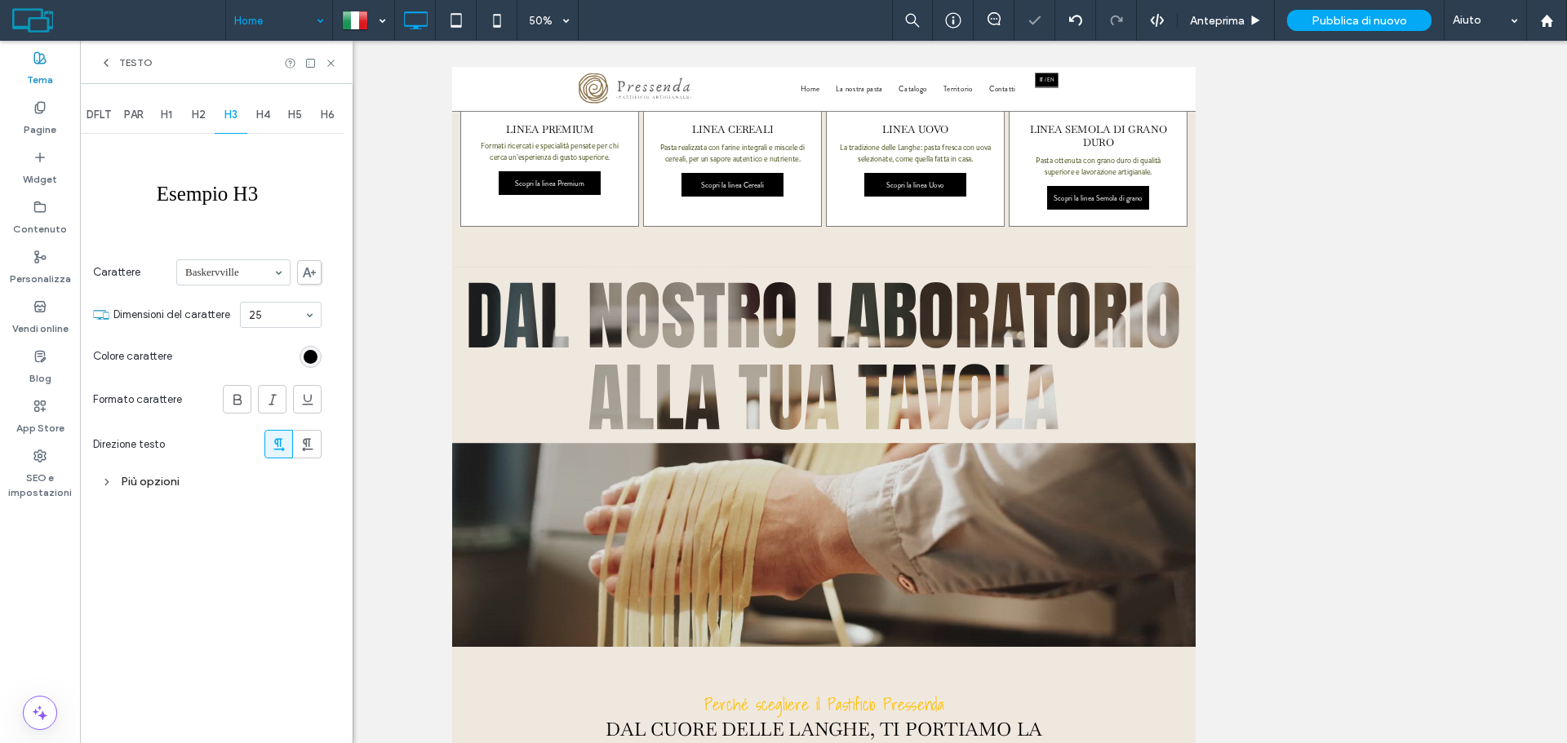
click at [176, 111] on div "H1" at bounding box center [166, 115] width 33 height 36
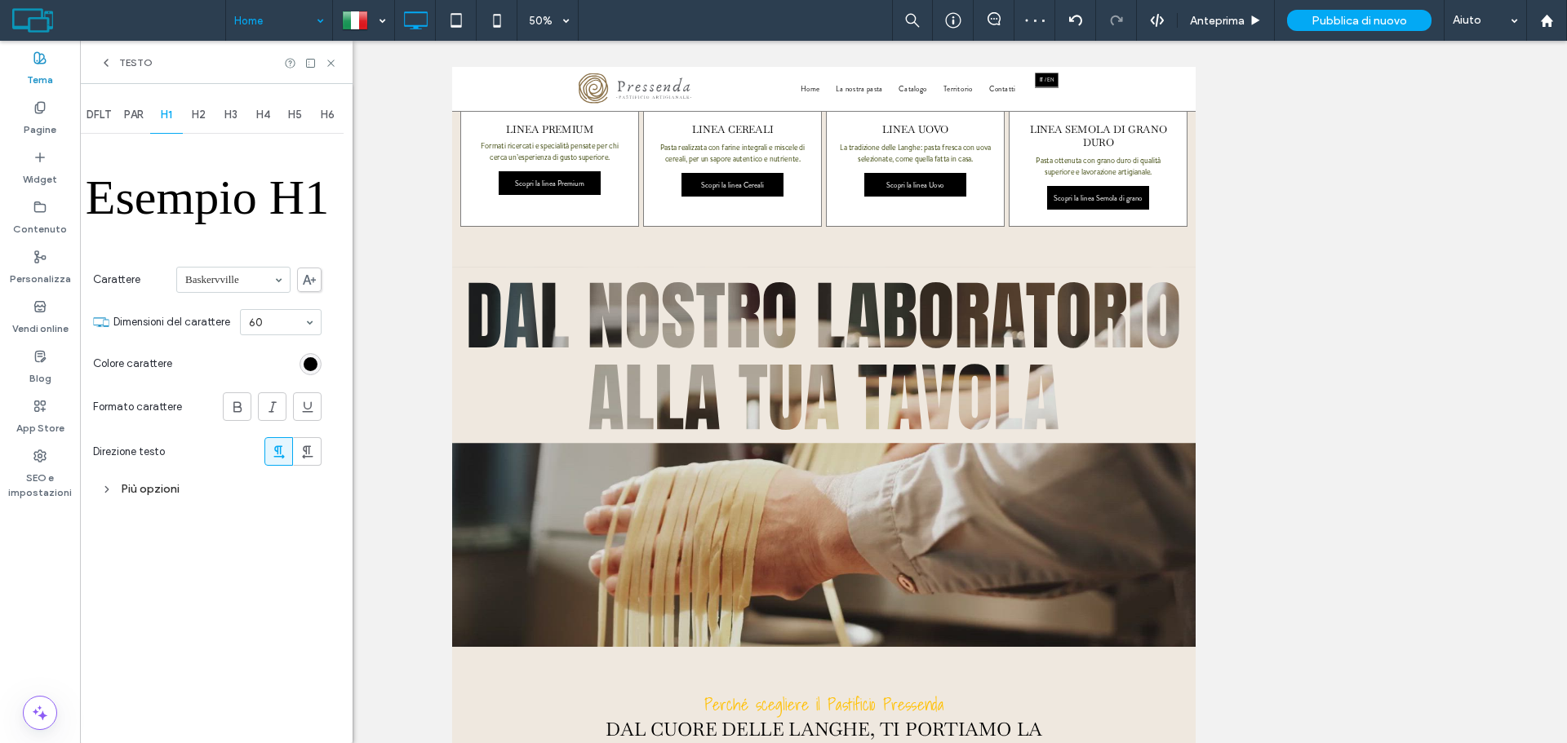
click at [200, 113] on span "H2" at bounding box center [199, 115] width 14 height 13
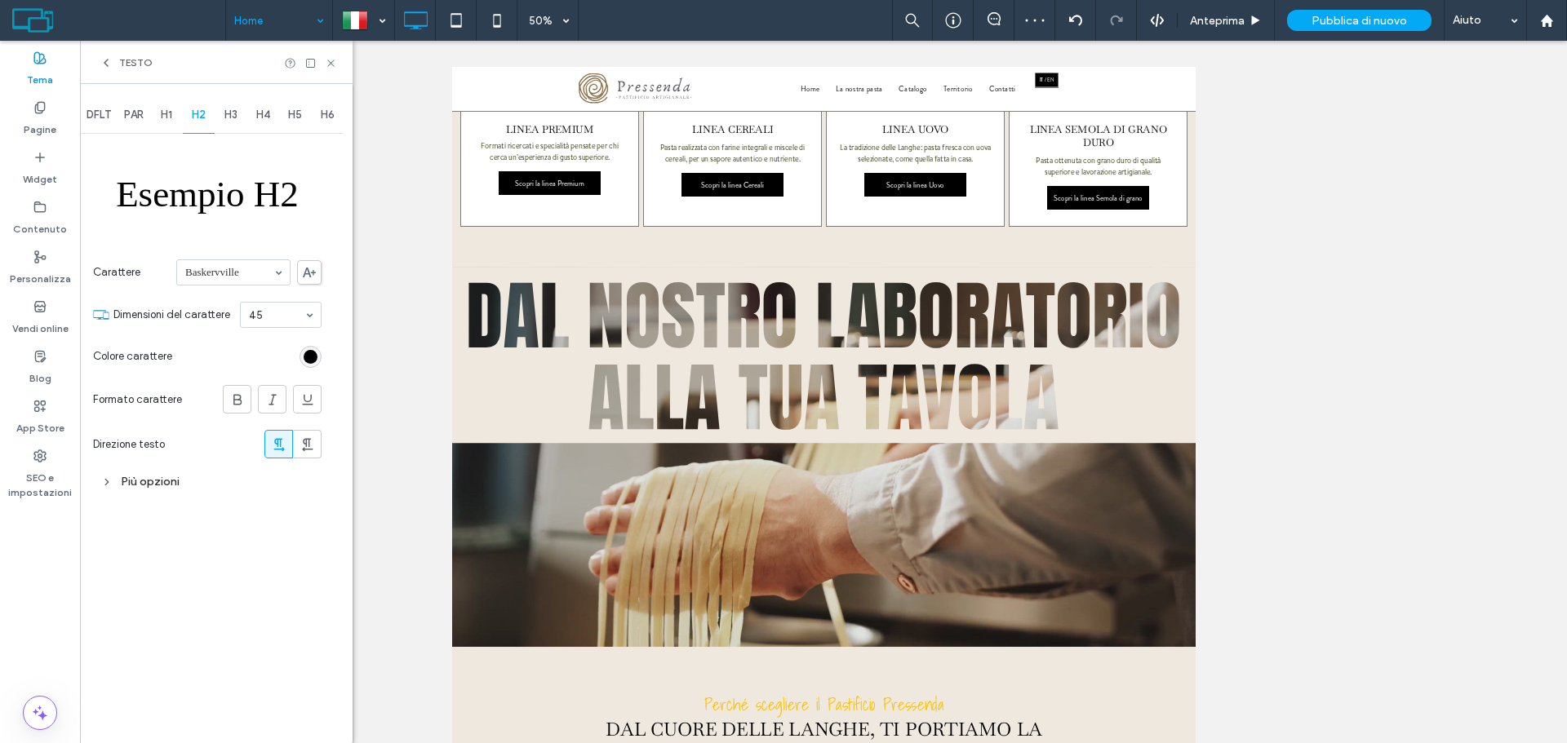
click at [229, 113] on span "H3" at bounding box center [230, 115] width 13 height 13
click at [261, 113] on span "H4" at bounding box center [263, 115] width 14 height 13
click at [331, 63] on icon at bounding box center [331, 63] width 12 height 12
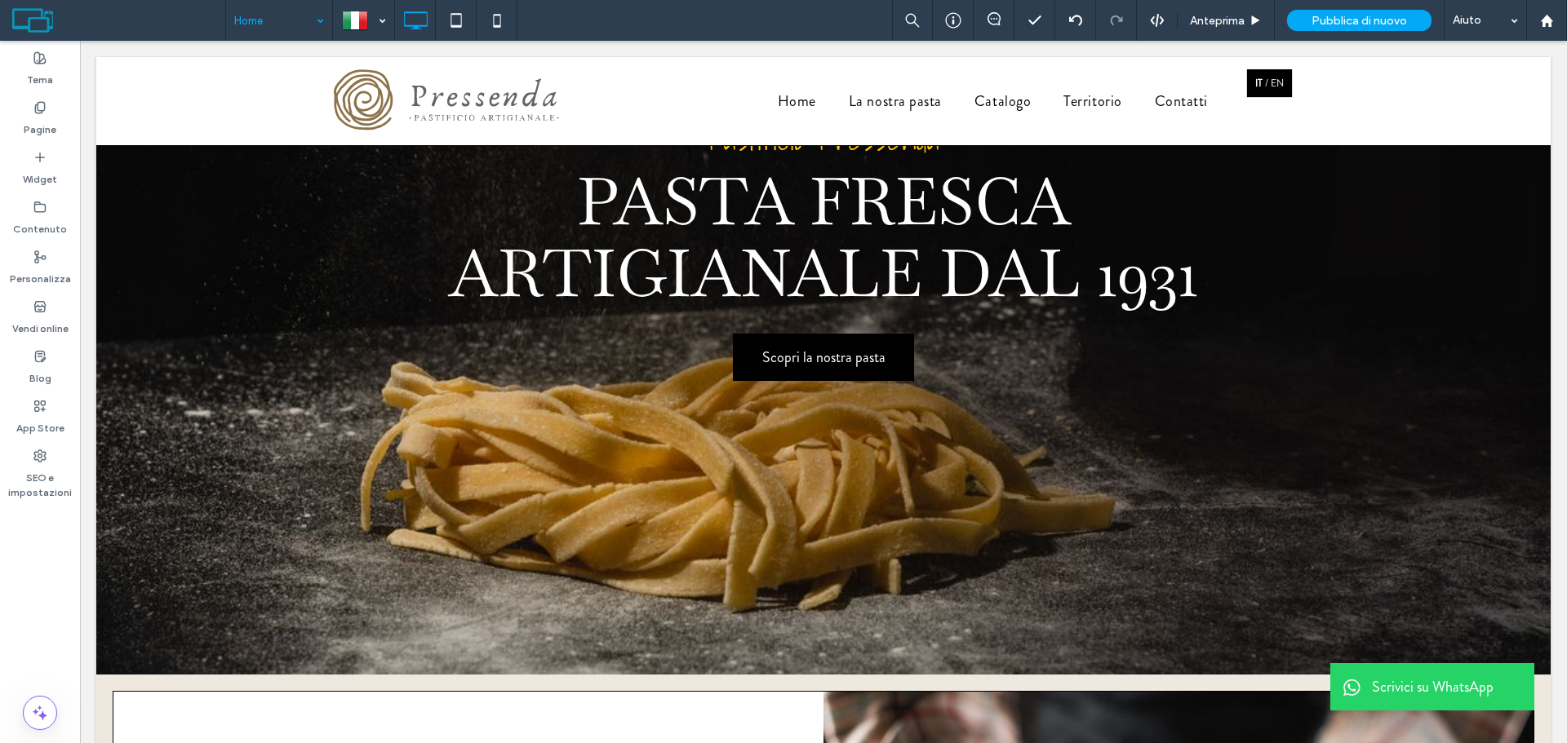
scroll to position [0, 0]
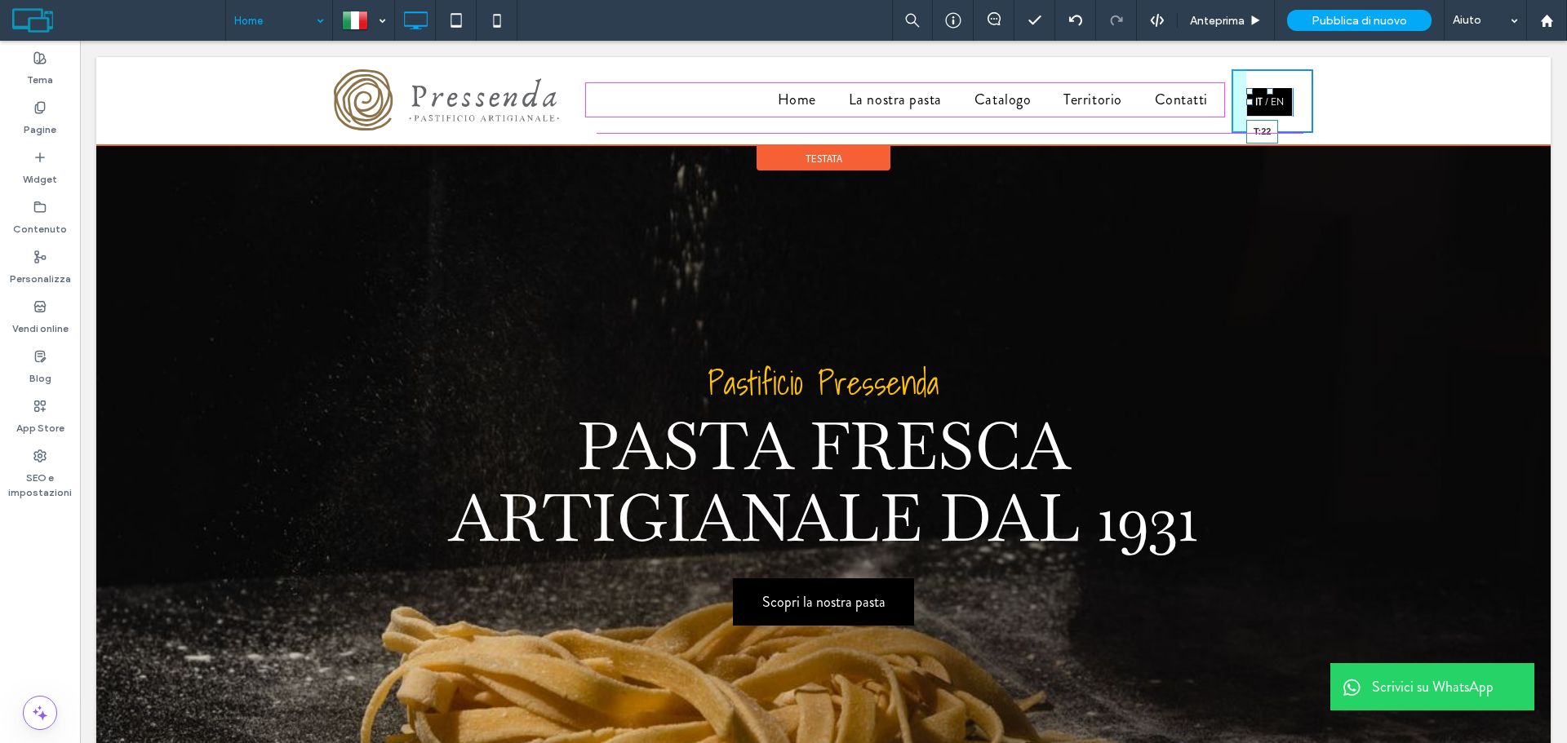
drag, startPoint x: 1260, startPoint y: 92, endPoint x: 1342, endPoint y: 131, distance: 90.2
click at [1267, 90] on div at bounding box center [1270, 91] width 7 height 7
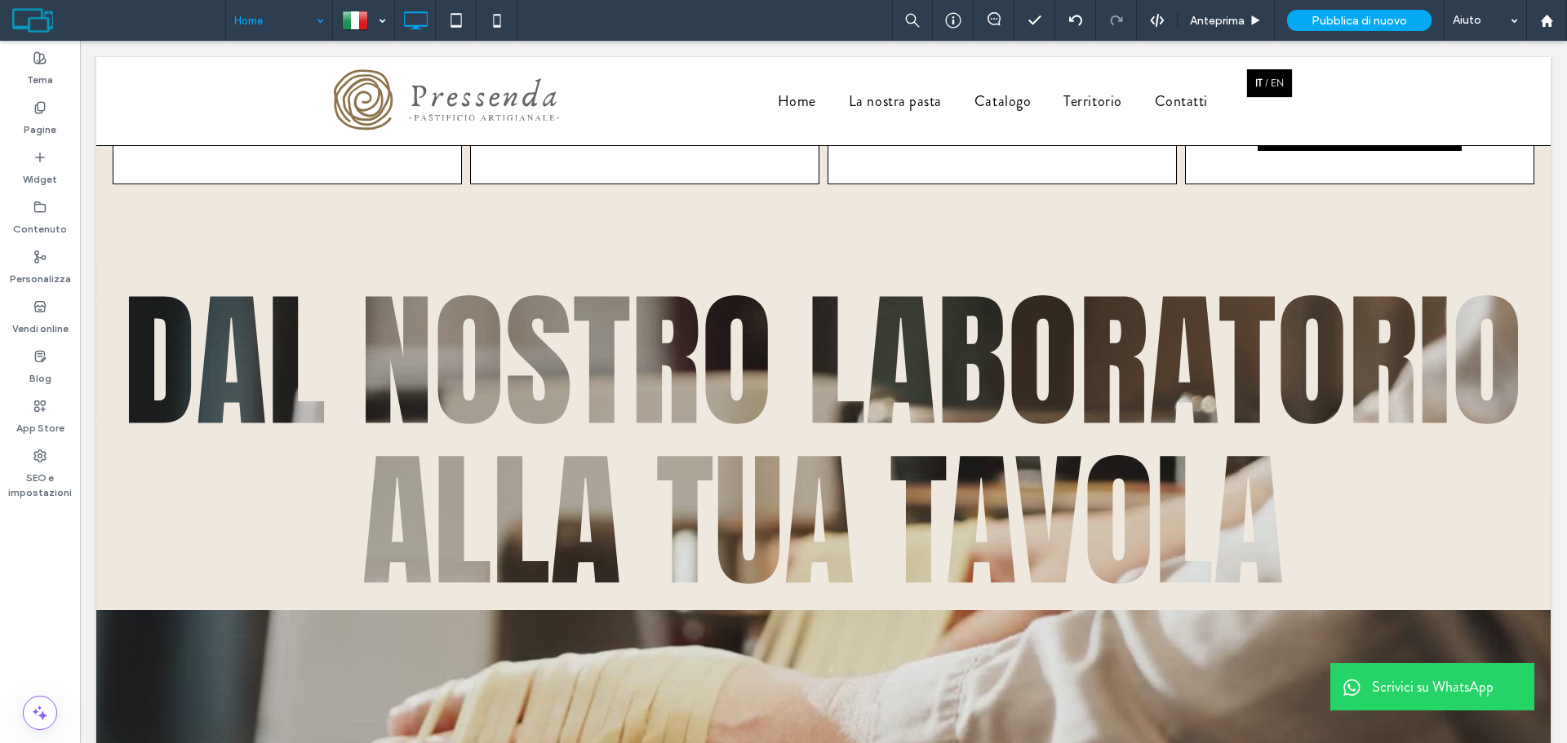
scroll to position [3264, 0]
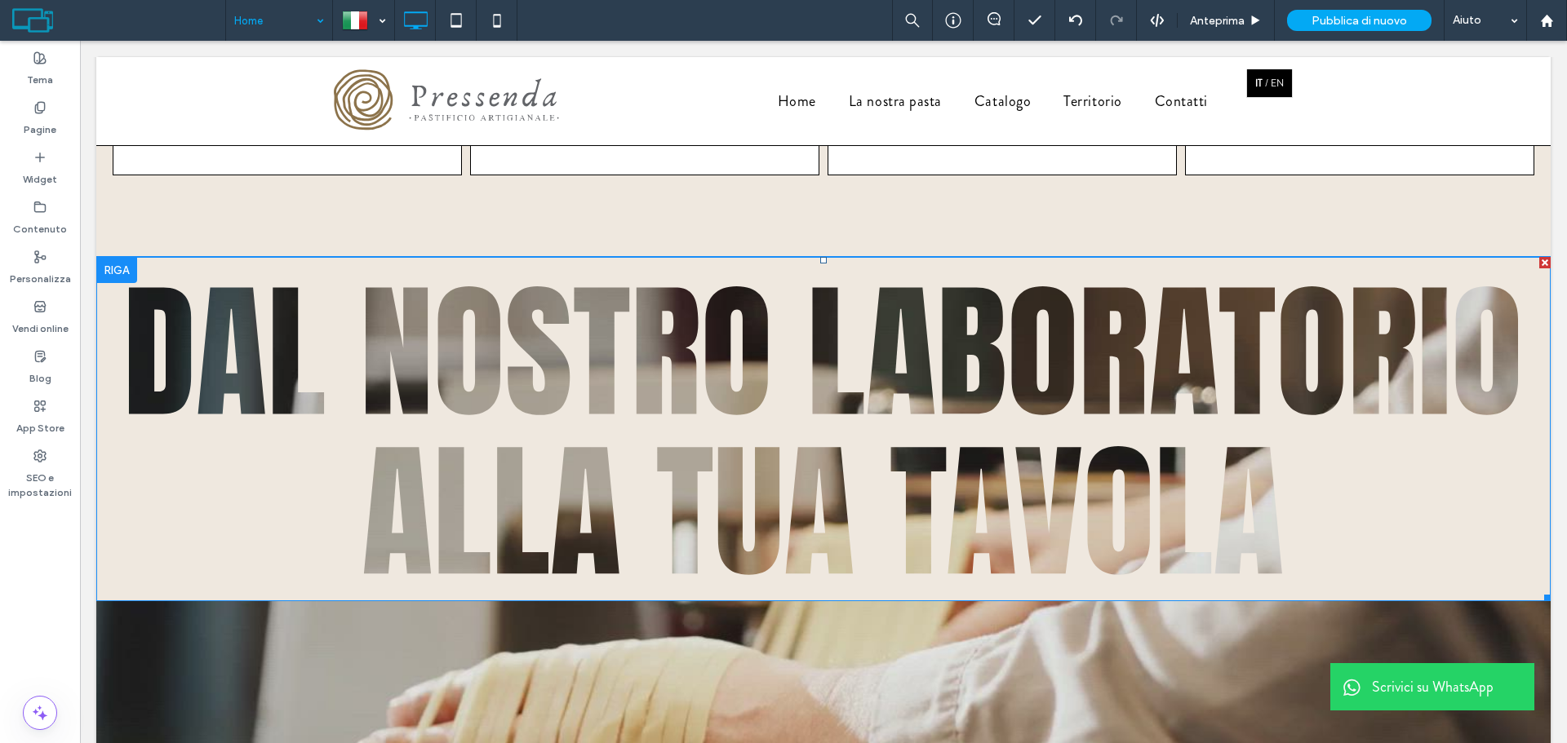
click at [1539, 257] on div at bounding box center [1544, 262] width 11 height 11
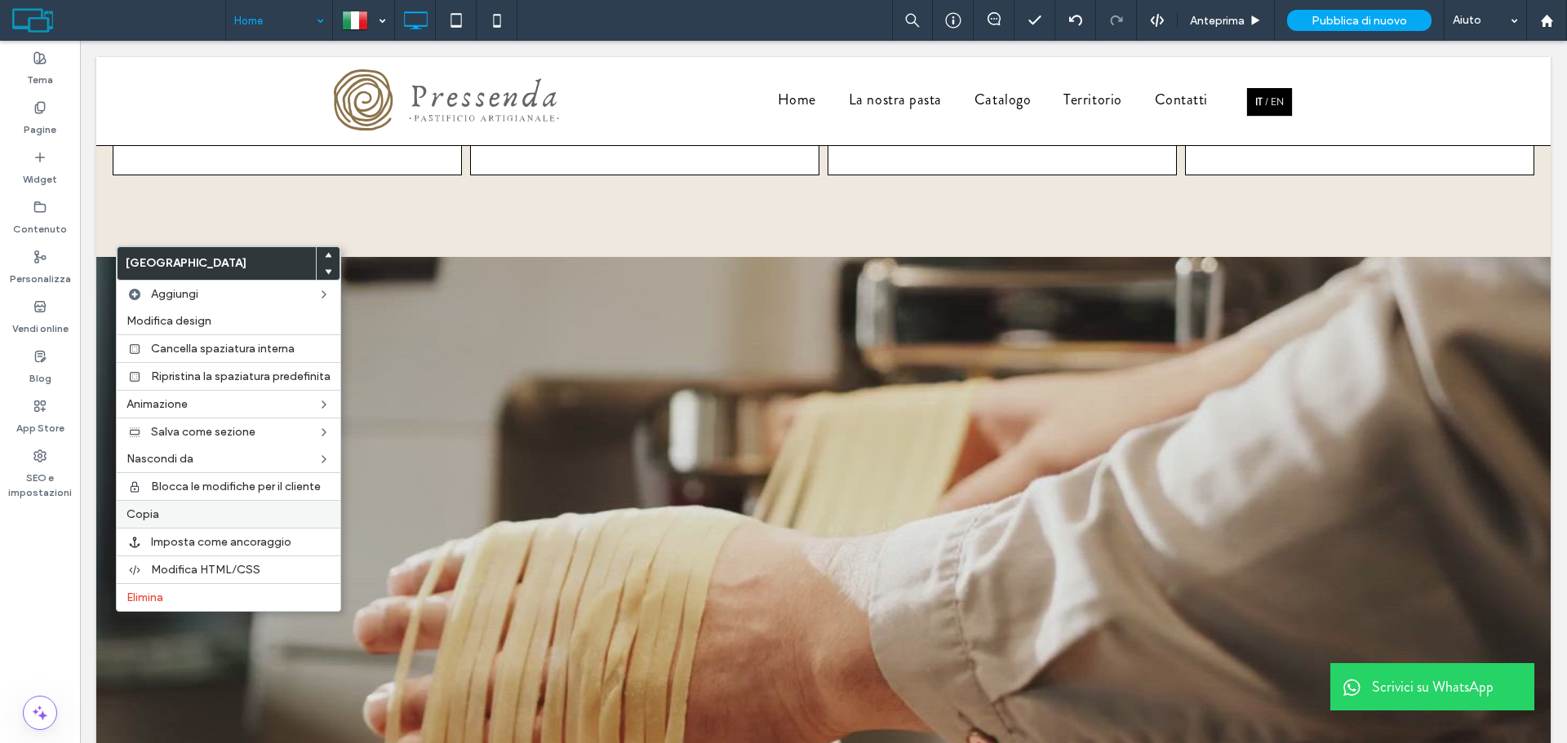
click at [120, 517] on div "Copia" at bounding box center [229, 514] width 224 height 28
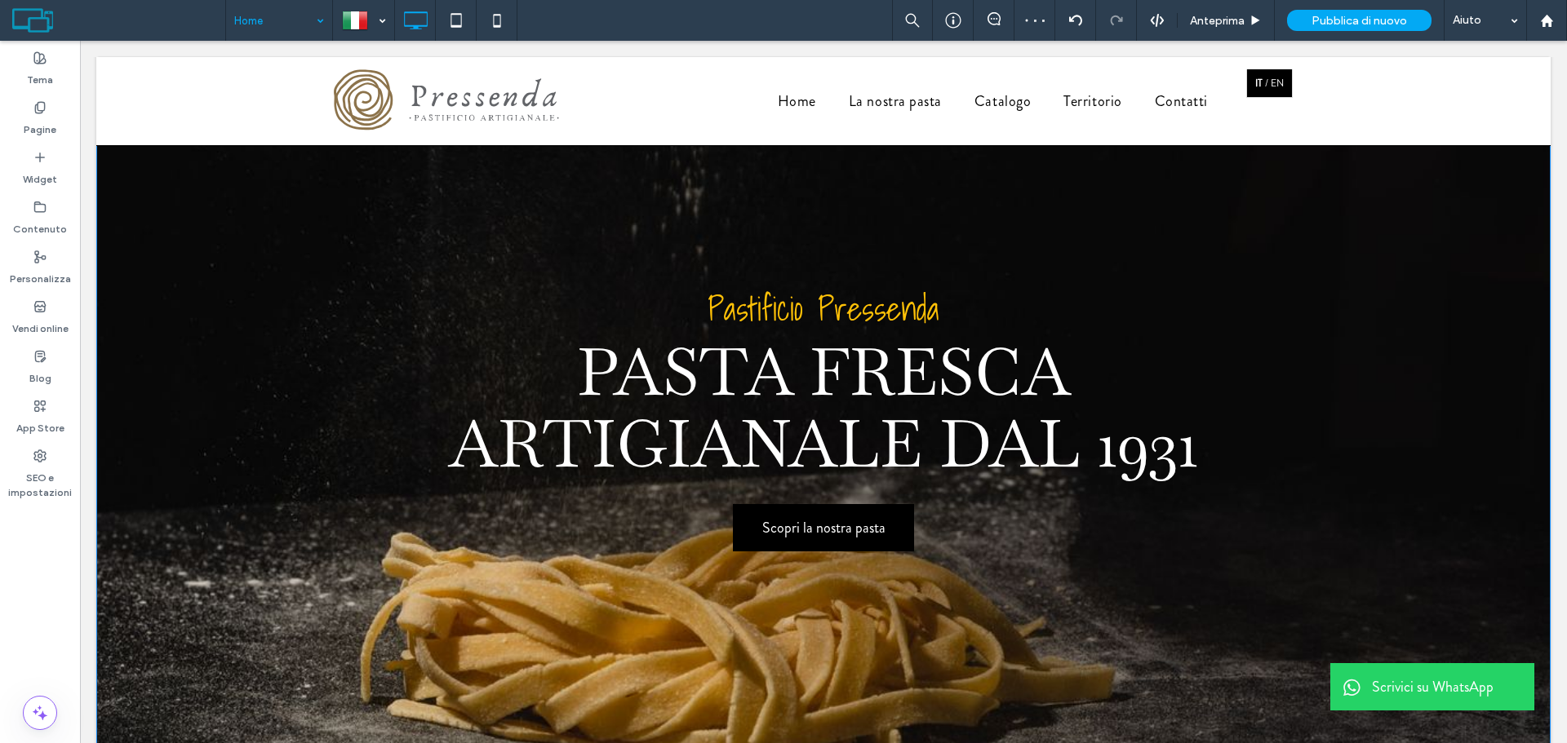
scroll to position [0, 0]
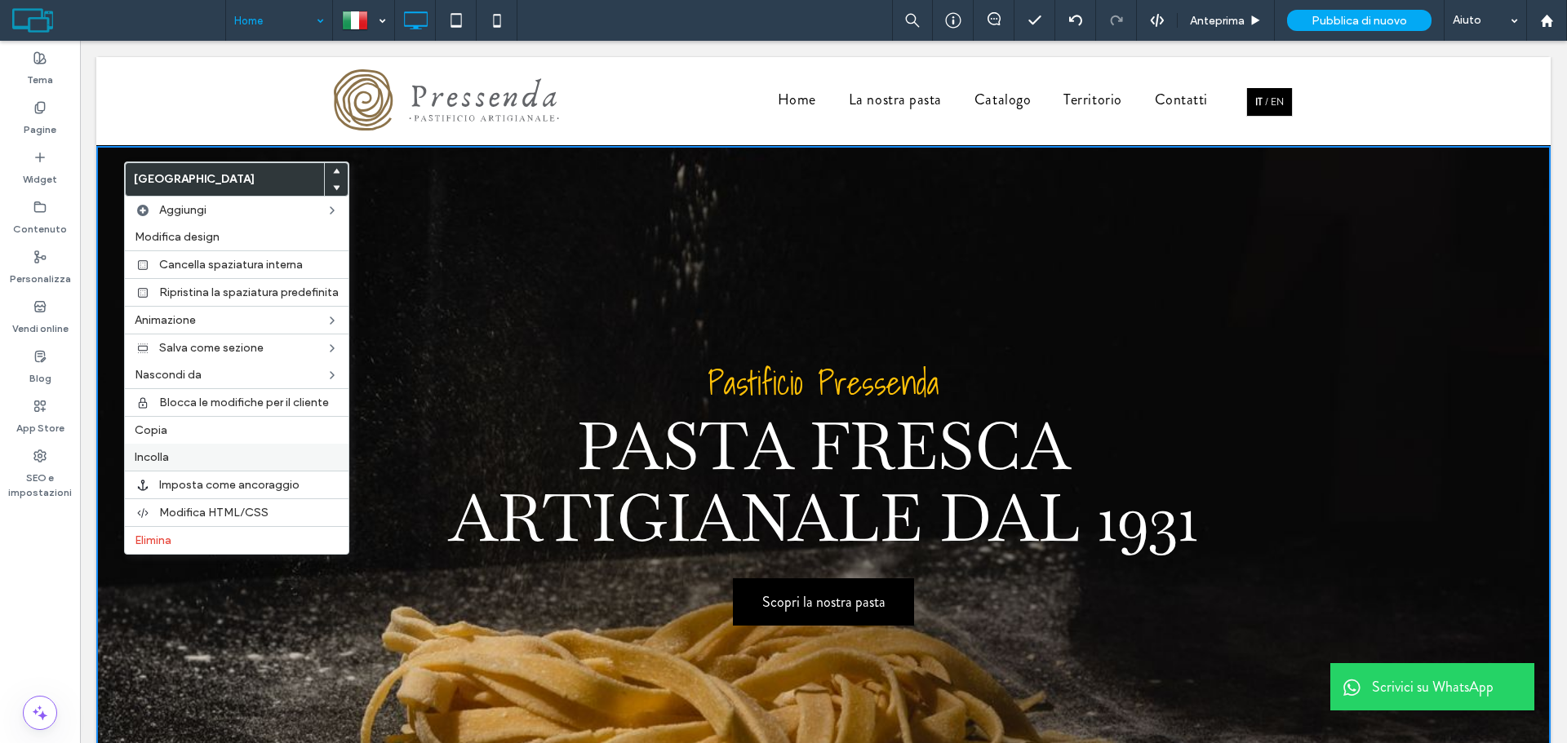
click at [159, 459] on span "Incolla" at bounding box center [152, 457] width 34 height 14
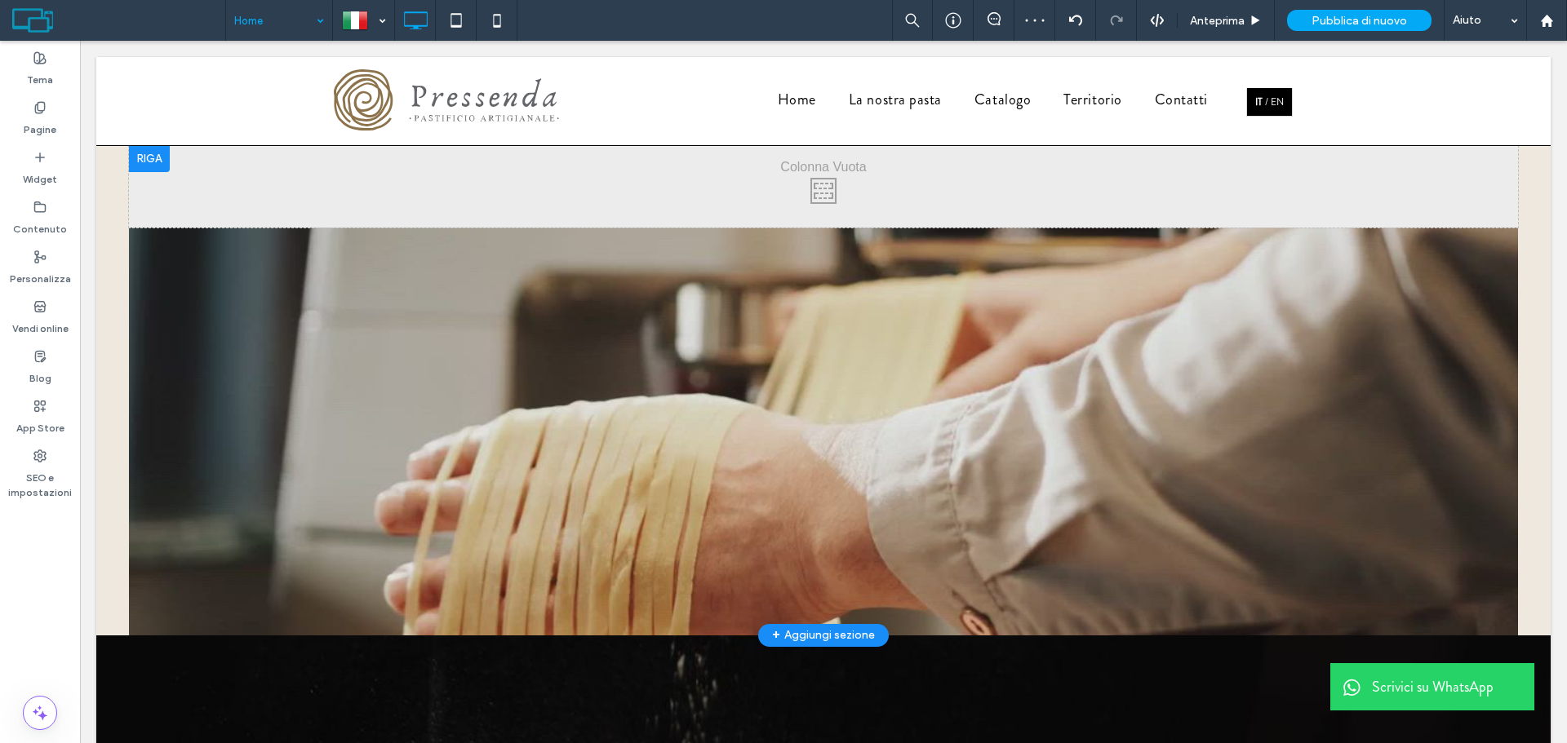
click at [148, 153] on div at bounding box center [149, 159] width 41 height 26
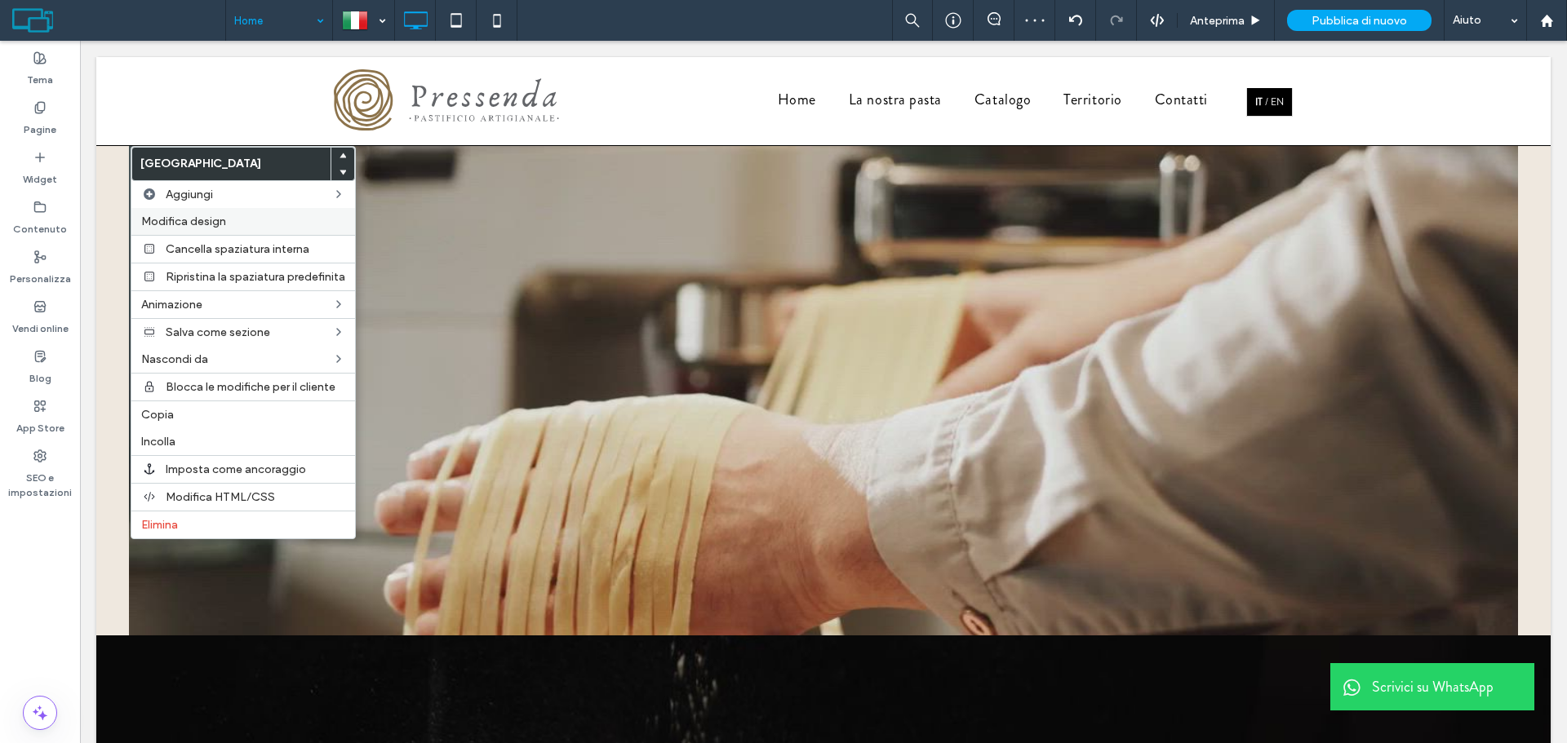
click at [211, 213] on div "Modifica design" at bounding box center [243, 221] width 224 height 27
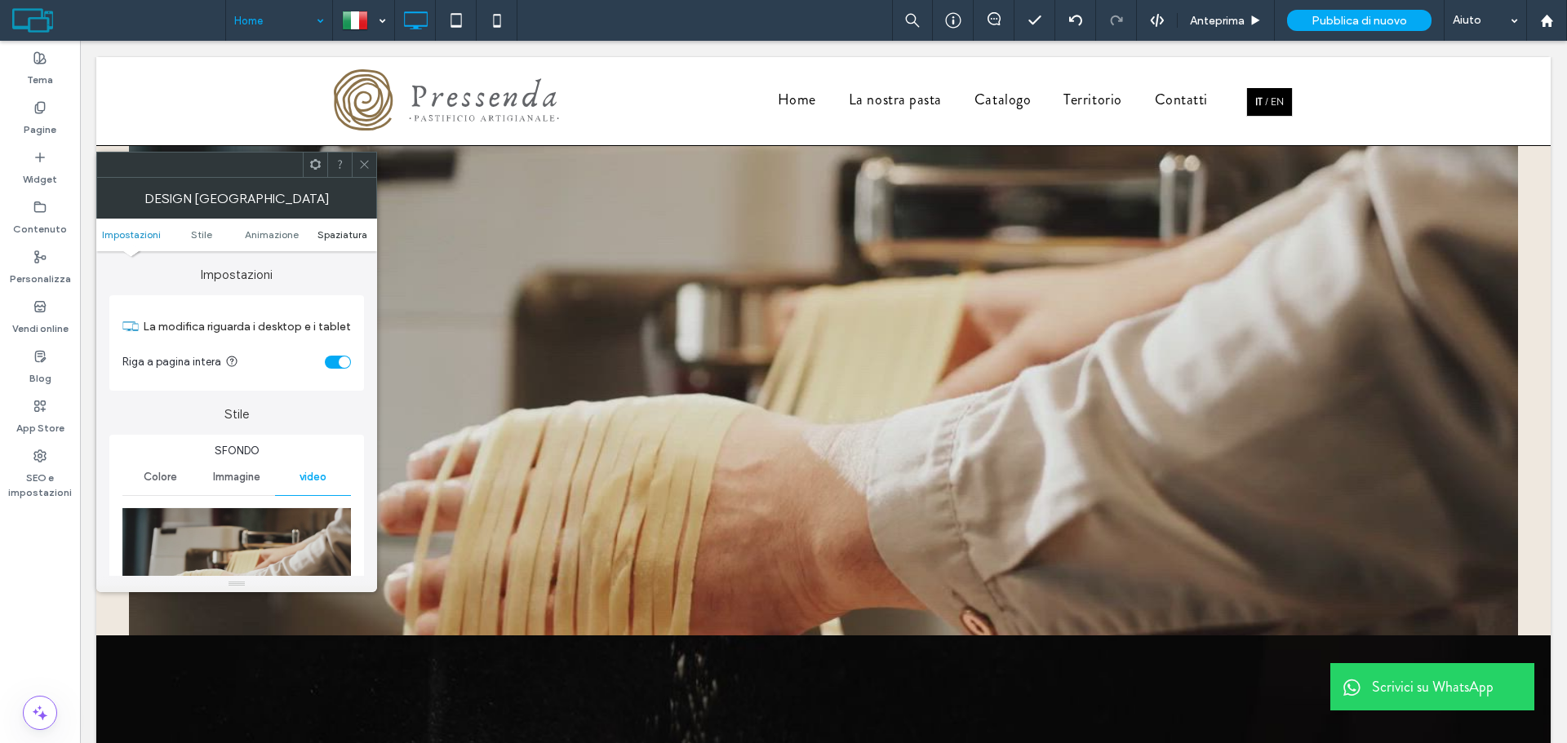
click at [345, 236] on span "Spaziatura" at bounding box center [342, 235] width 50 height 12
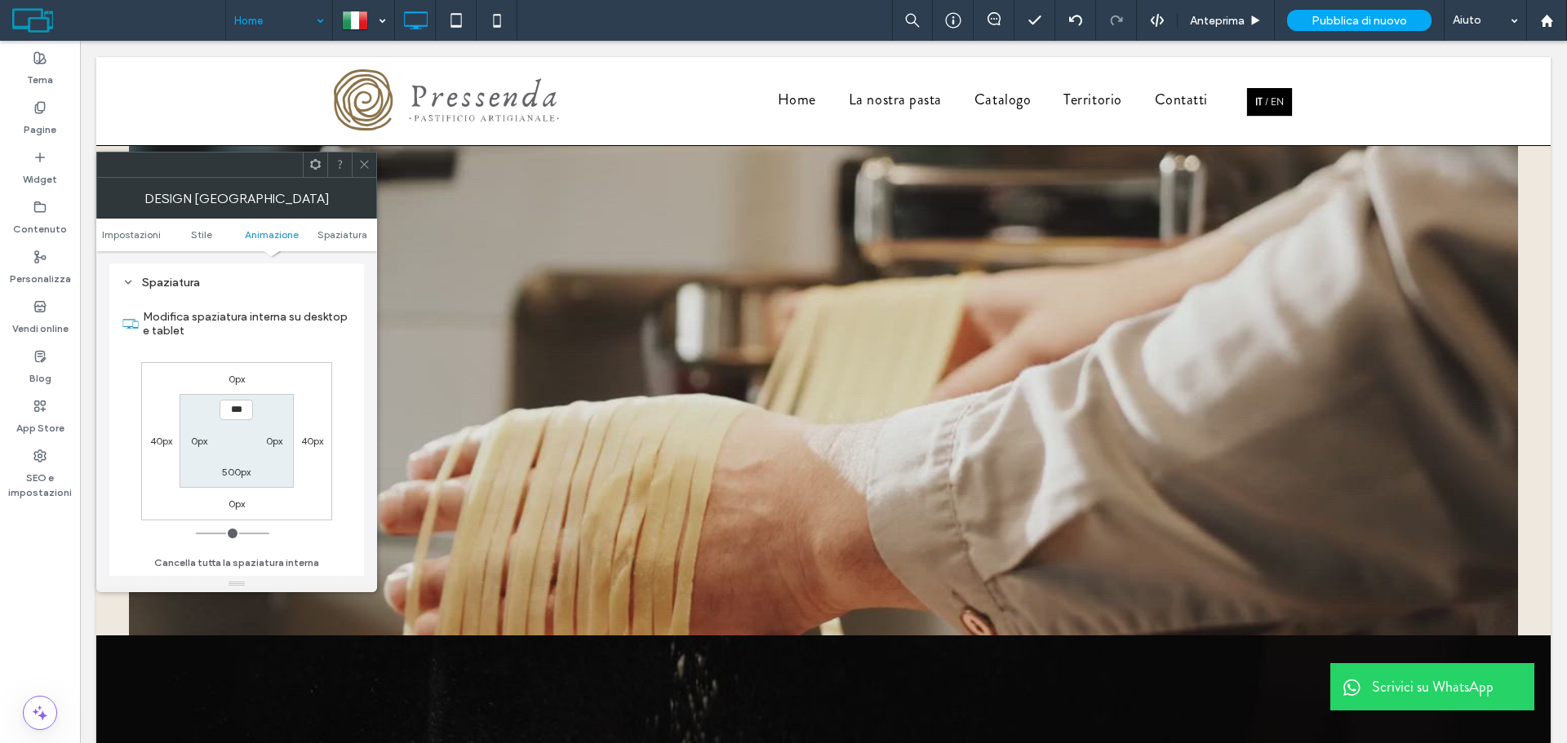
scroll to position [1053, 0]
click at [306, 456] on div "0px 40px 0px 40px *** 0px 500px 0px" at bounding box center [236, 441] width 191 height 158
click at [313, 446] on label "40px" at bounding box center [312, 441] width 22 height 12
type input "**"
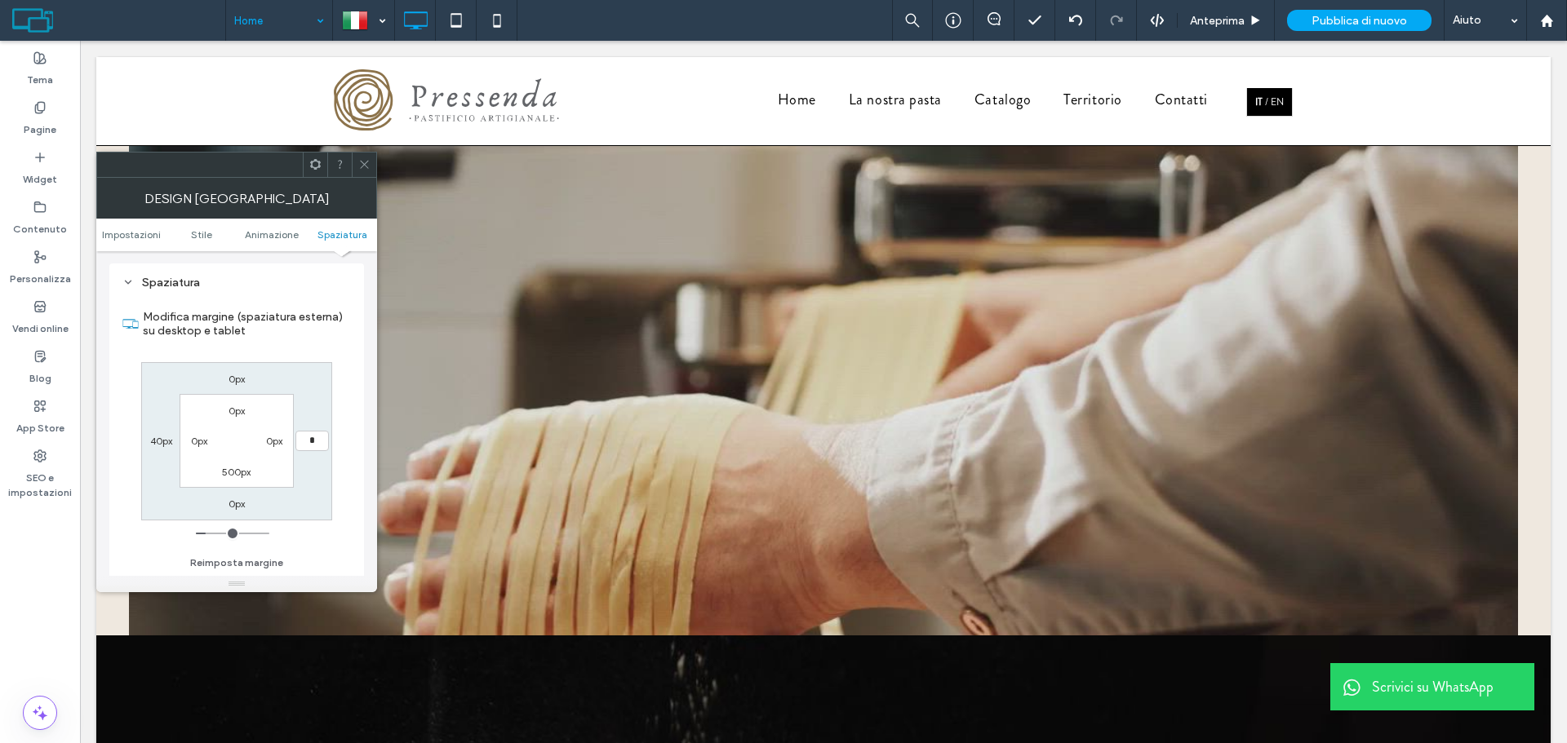
type input "*"
type input "***"
click at [158, 439] on label "40px" at bounding box center [161, 441] width 22 height 12
type input "**"
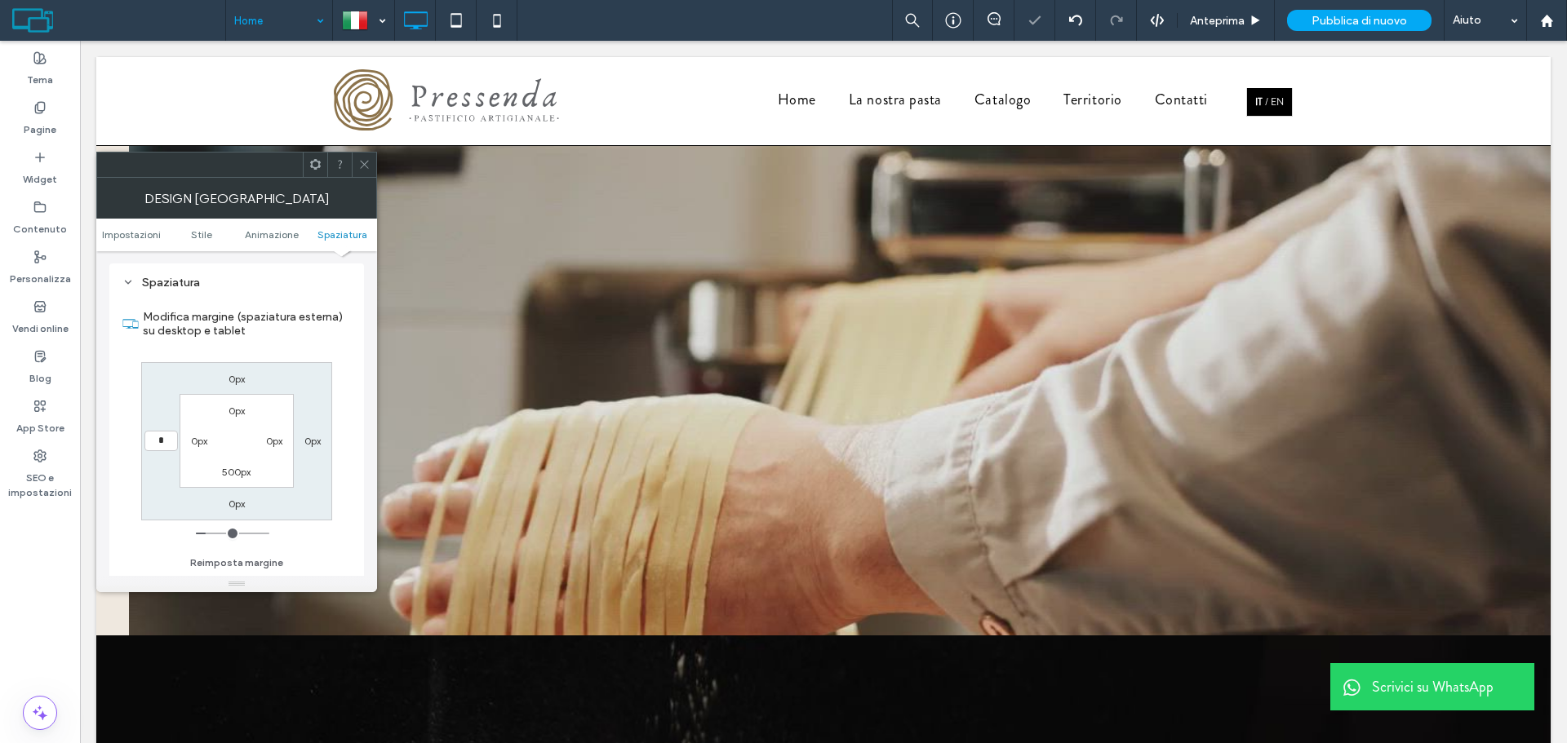
type input "*"
type input "***"
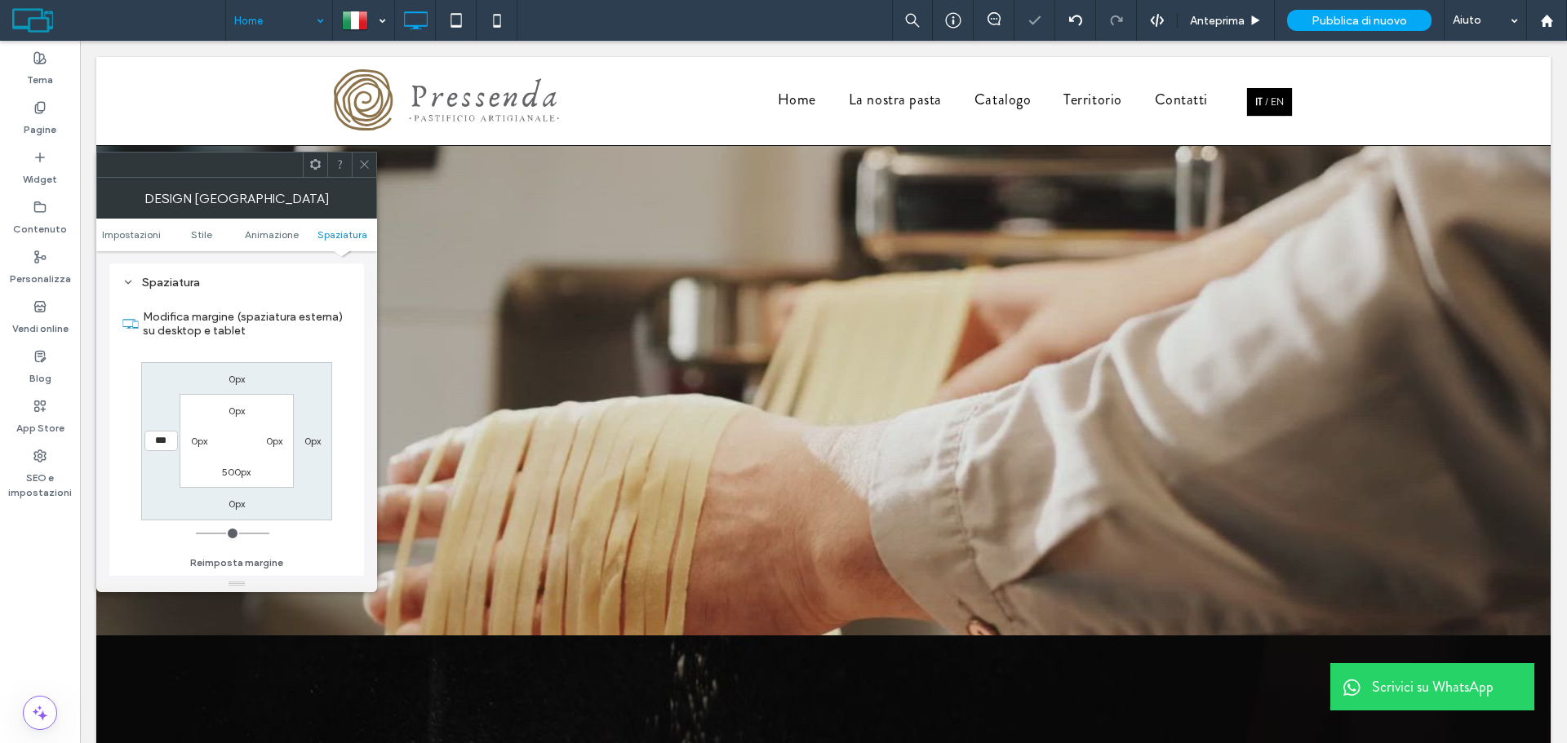
click at [366, 162] on icon at bounding box center [364, 164] width 12 height 12
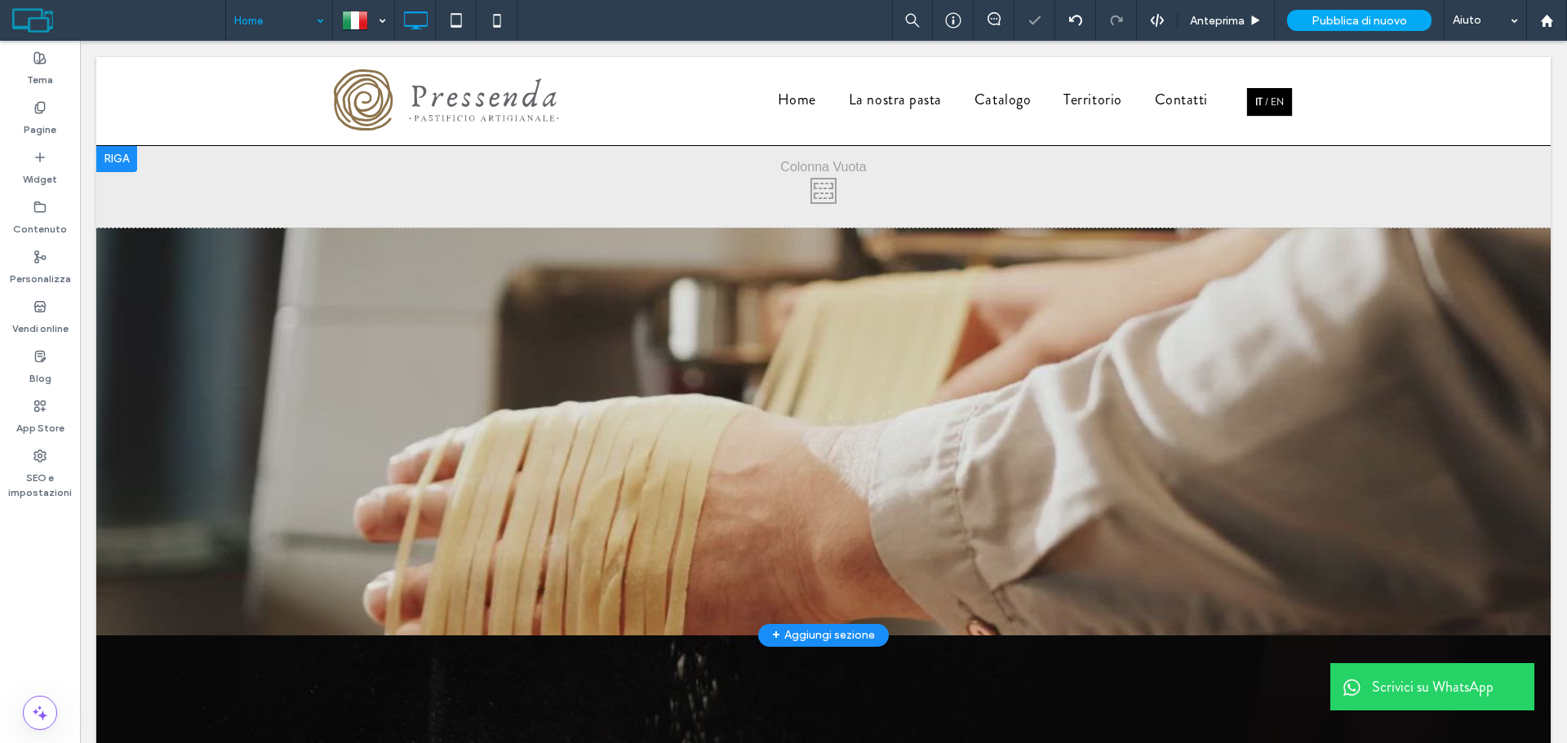
click at [510, 376] on div "Click To Paste Click To Paste [GEOGRAPHIC_DATA] + Aggiungi sezione" at bounding box center [823, 391] width 1454 height 490
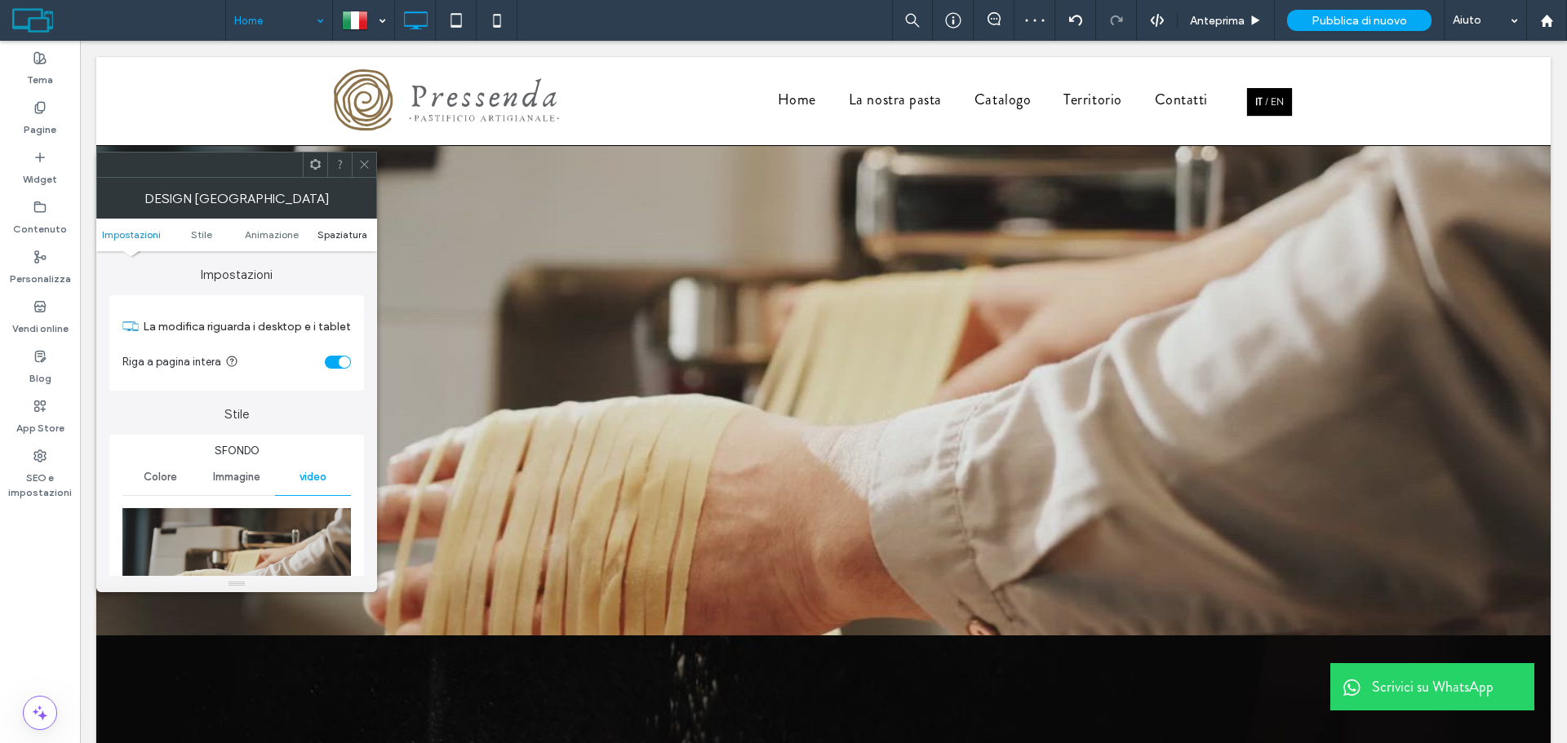
click at [359, 229] on span "Spaziatura" at bounding box center [342, 235] width 50 height 12
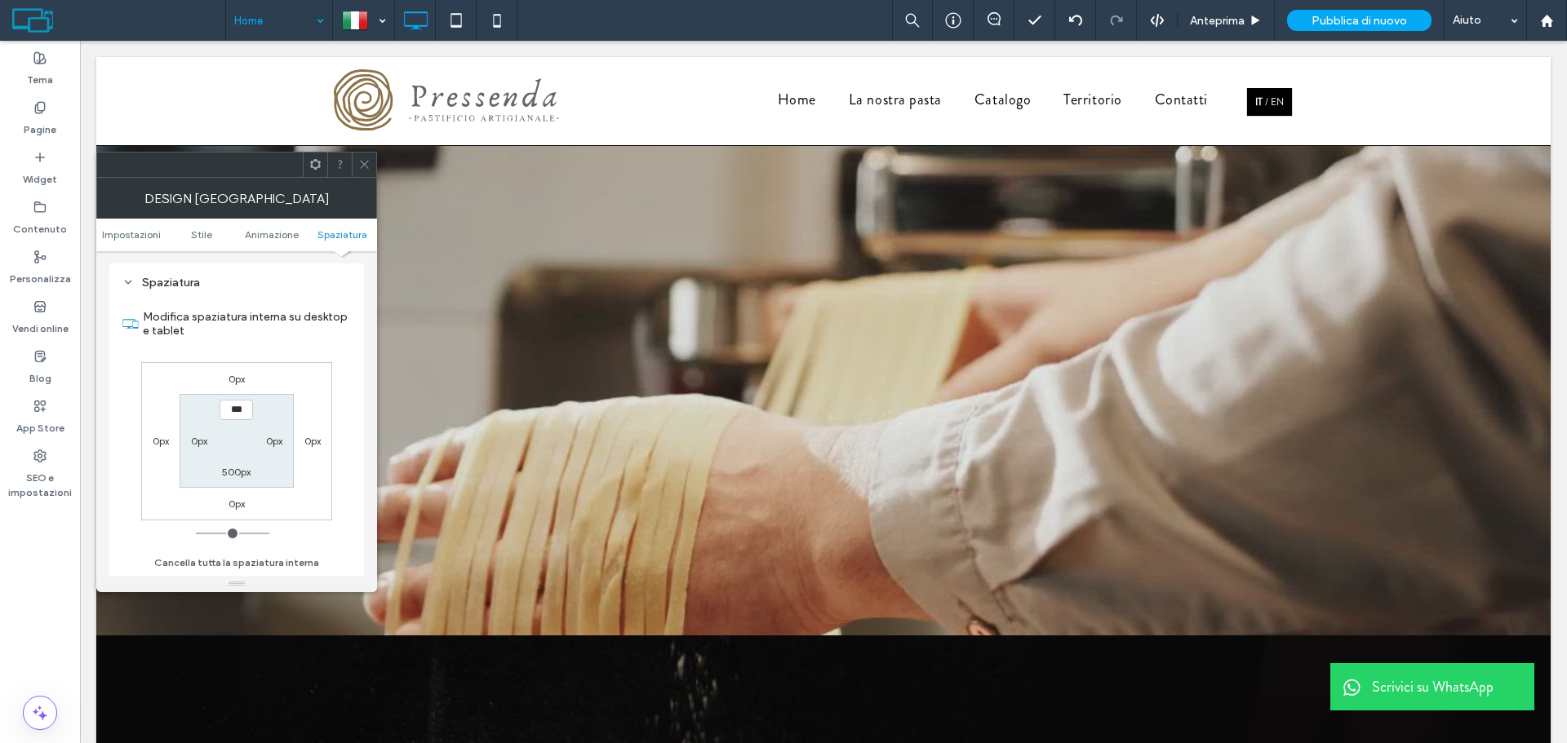
type input "*****"
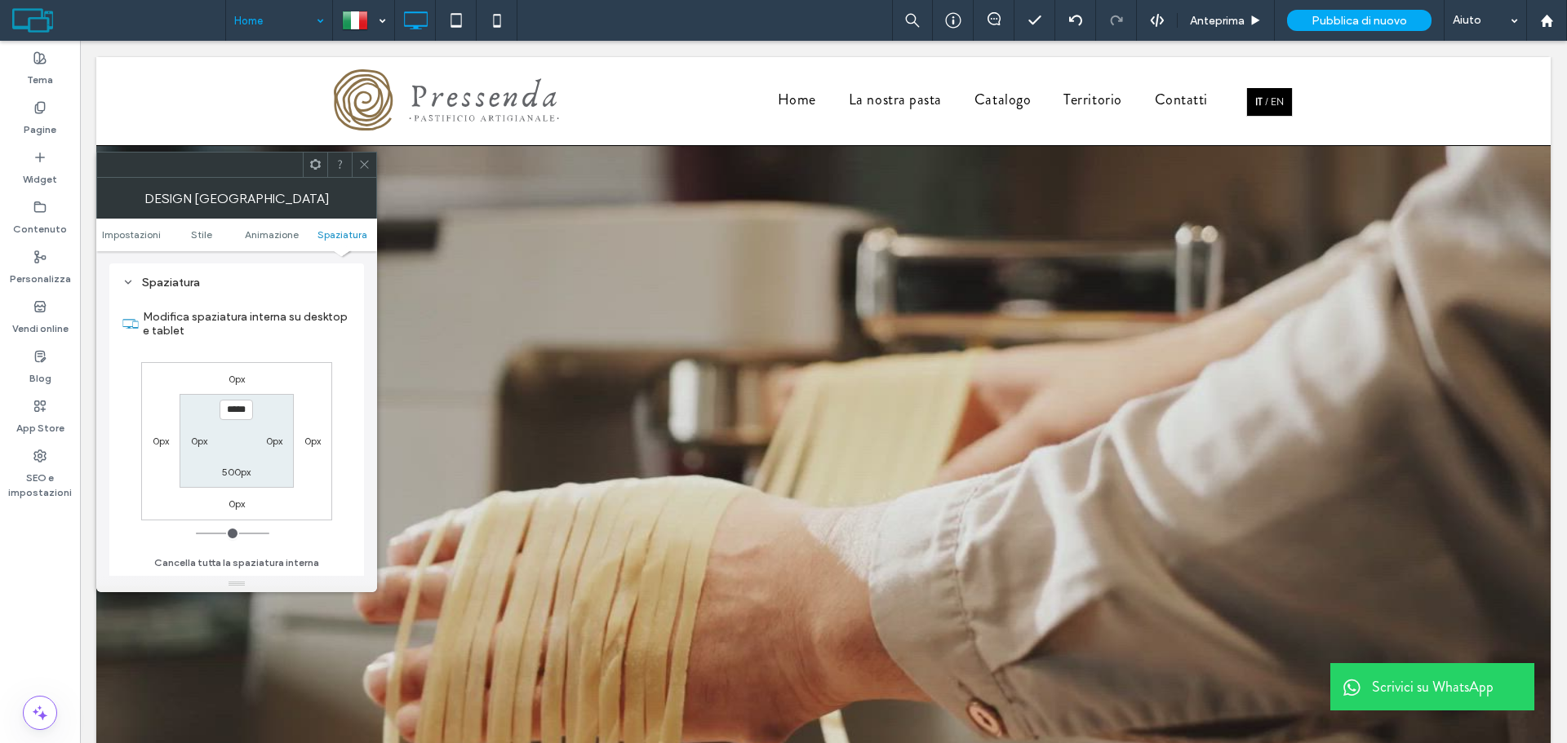
click at [242, 473] on label "500px" at bounding box center [236, 472] width 29 height 12
type input "***"
type input "*****"
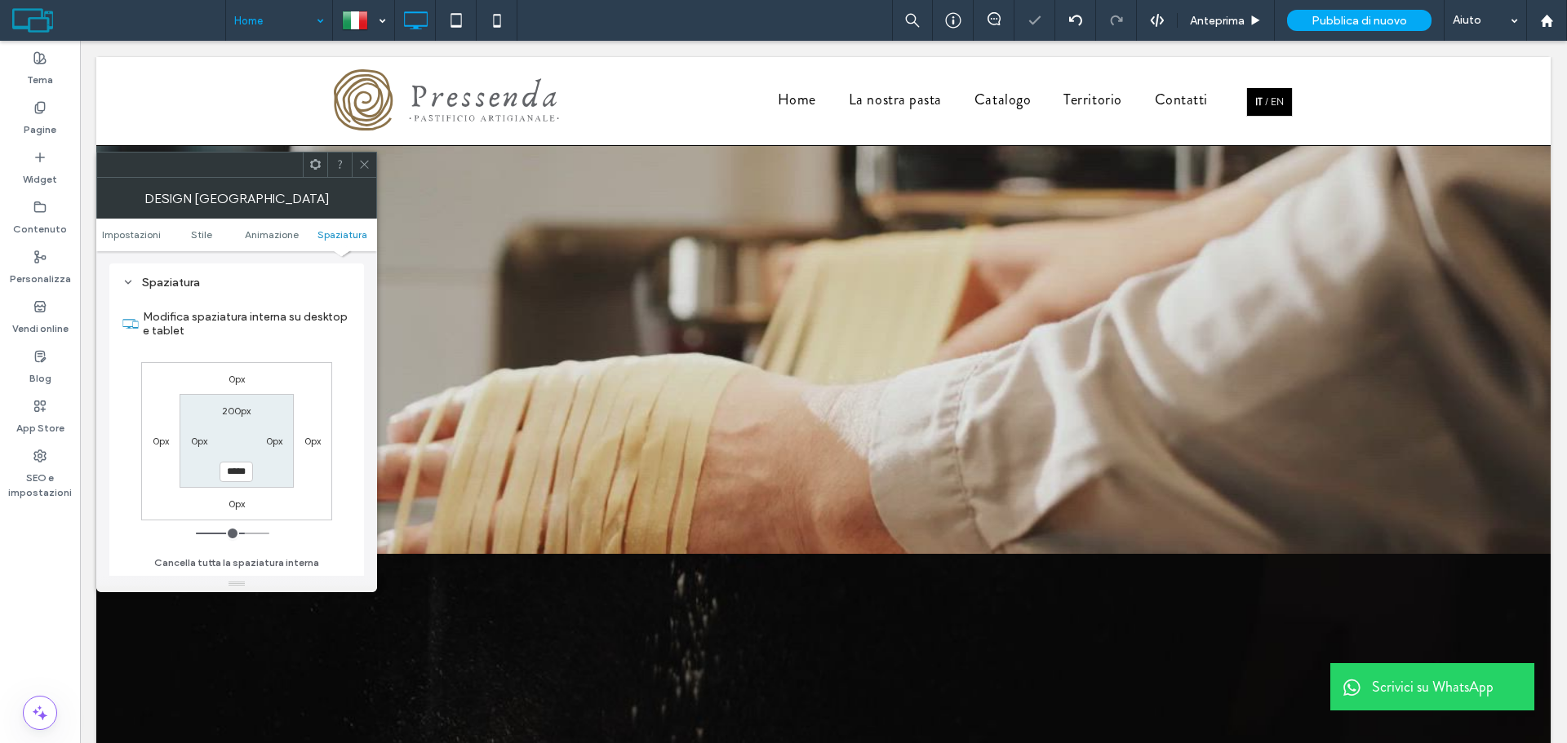
click at [359, 168] on icon at bounding box center [364, 164] width 12 height 12
